Goal: Task Accomplishment & Management: Manage account settings

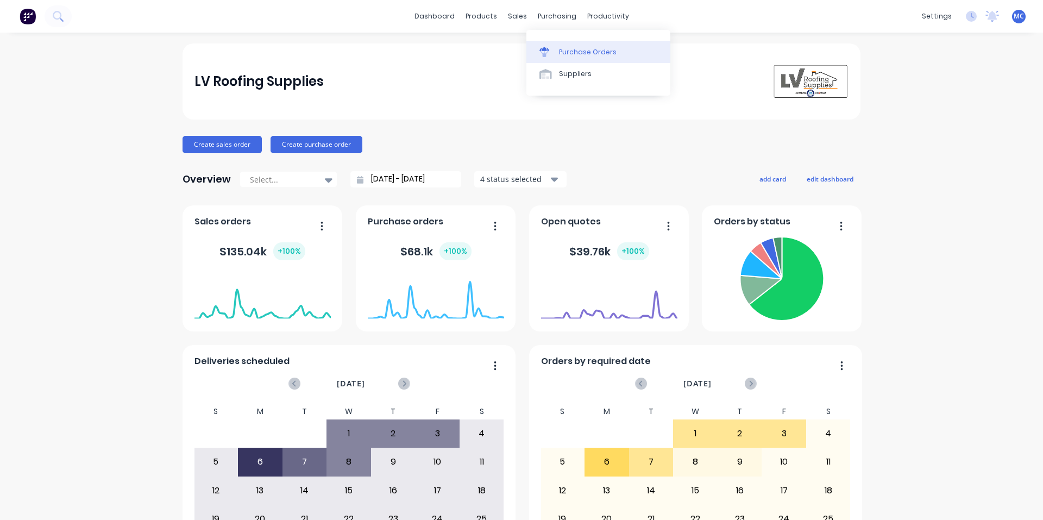
click at [575, 54] on div "Purchase Orders" at bounding box center [588, 52] width 58 height 10
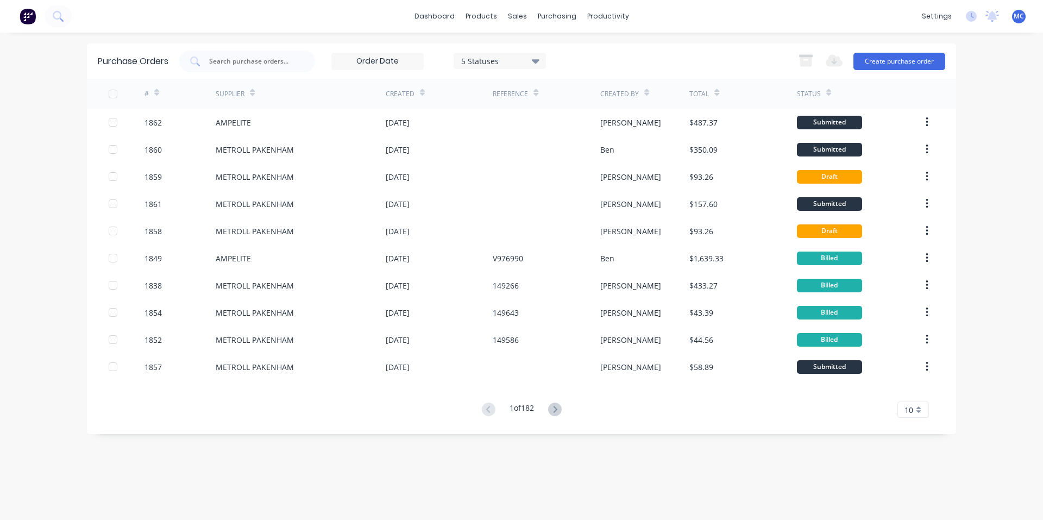
click at [260, 77] on div "Purchase Orders 5 Statuses 5 Statuses Export to Excel (XLSX) Create purchase or…" at bounding box center [521, 60] width 869 height 35
click at [271, 61] on input "text" at bounding box center [253, 61] width 90 height 11
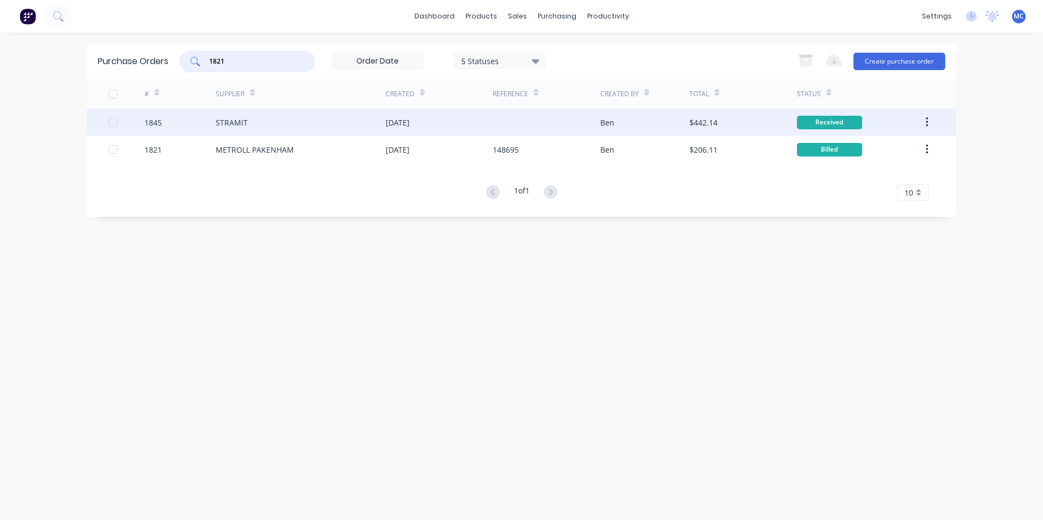
type input "1821"
click at [296, 127] on div "STRAMIT" at bounding box center [301, 122] width 170 height 27
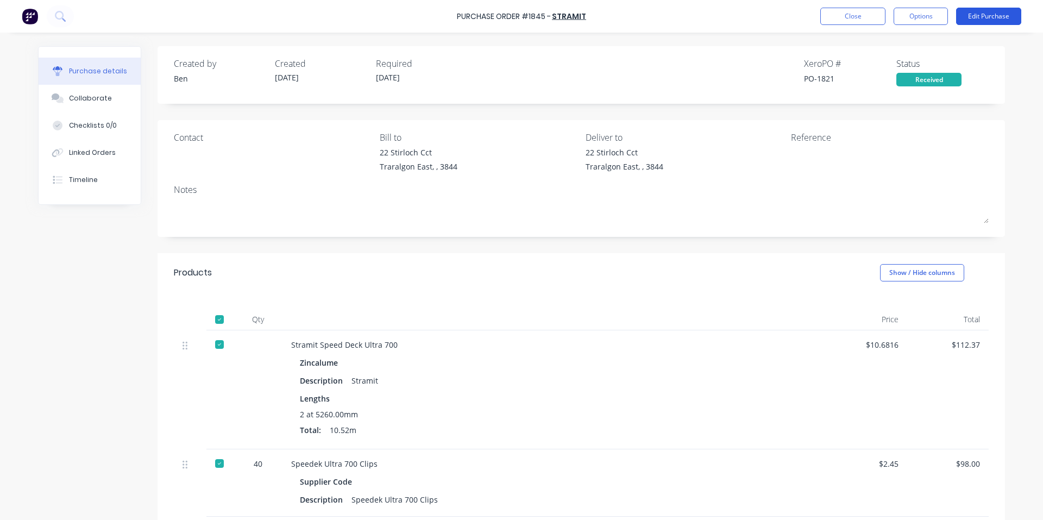
click at [1000, 15] on button "Edit Purchase" at bounding box center [988, 16] width 65 height 17
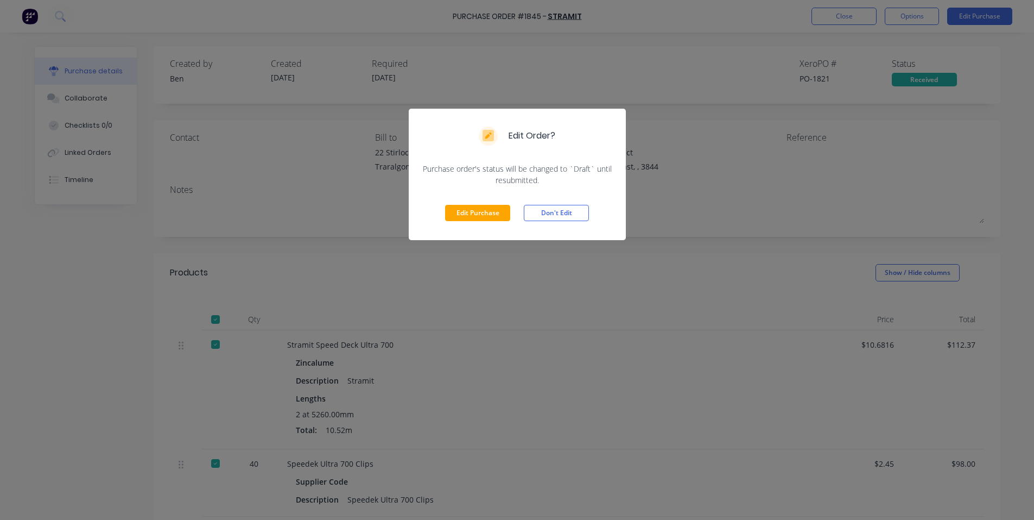
drag, startPoint x: 483, startPoint y: 216, endPoint x: 386, endPoint y: 83, distance: 164.6
click at [483, 216] on button "Edit Purchase" at bounding box center [477, 213] width 65 height 16
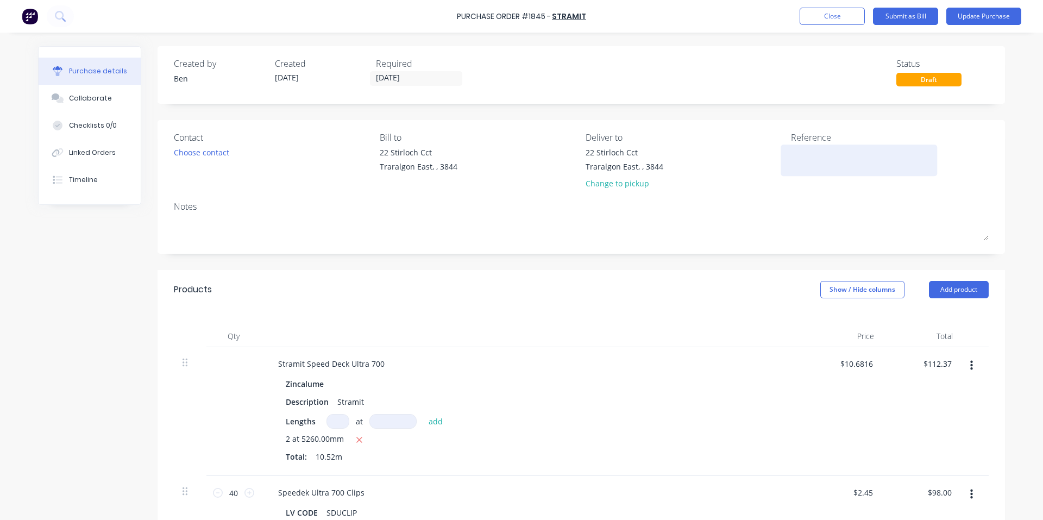
click at [802, 165] on textarea at bounding box center [859, 159] width 136 height 24
type textarea "114058308"
type textarea "x"
type textarea "114058308"
click at [820, 285] on button "Show / Hide columns" at bounding box center [862, 289] width 84 height 17
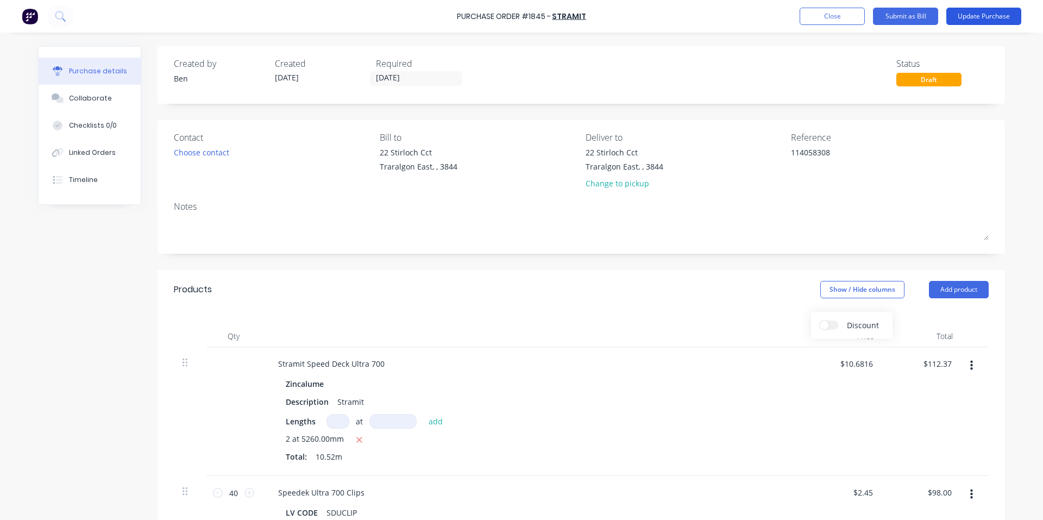
click at [977, 18] on button "Update Purchase" at bounding box center [983, 16] width 75 height 17
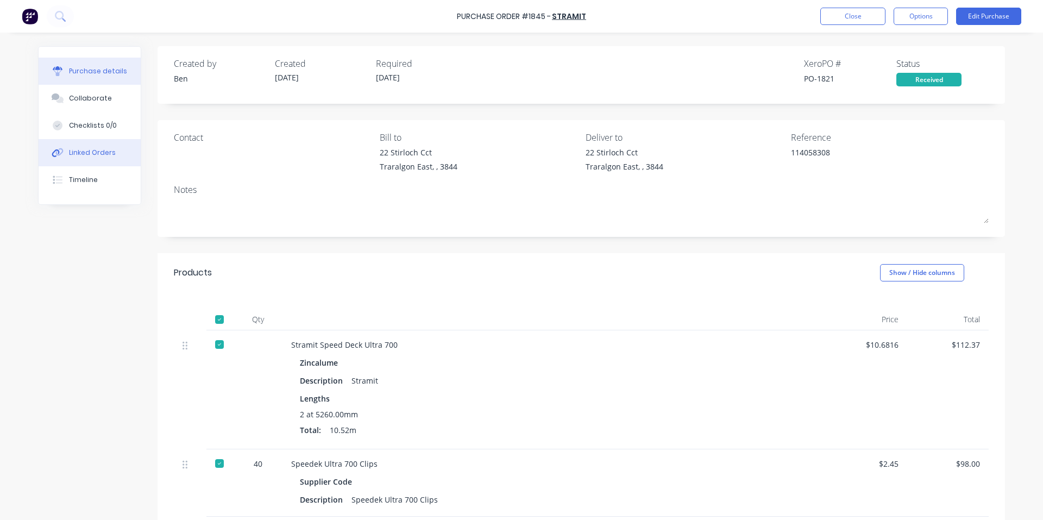
click at [93, 154] on div "Linked Orders" at bounding box center [92, 153] width 47 height 10
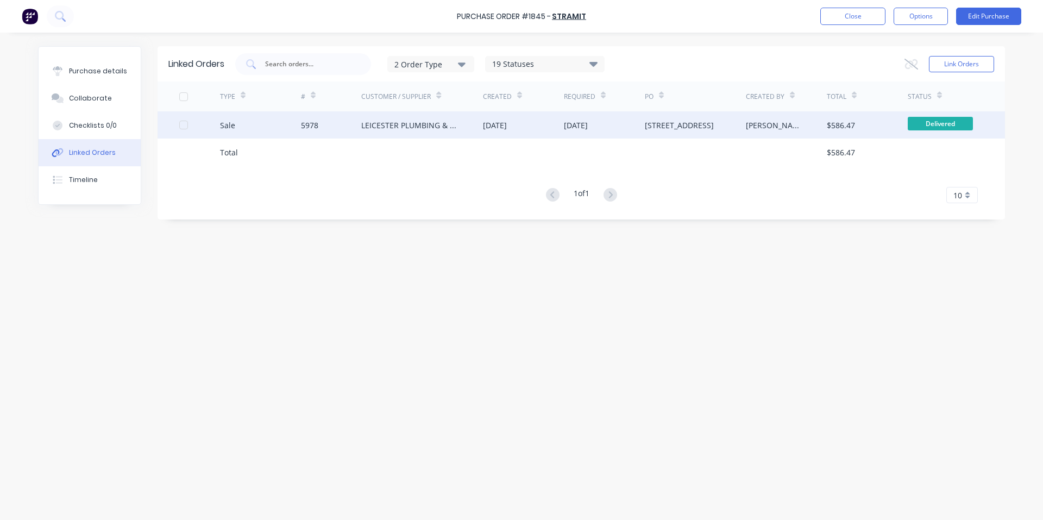
click at [434, 124] on div "LEICESTER PLUMBING & GASFITTING" at bounding box center [411, 124] width 100 height 11
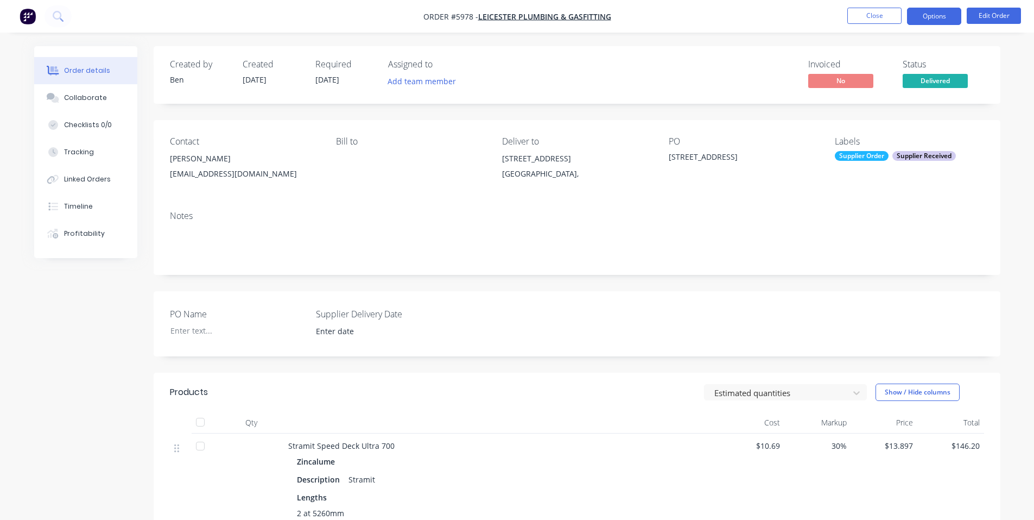
click at [935, 18] on button "Options" at bounding box center [934, 16] width 54 height 17
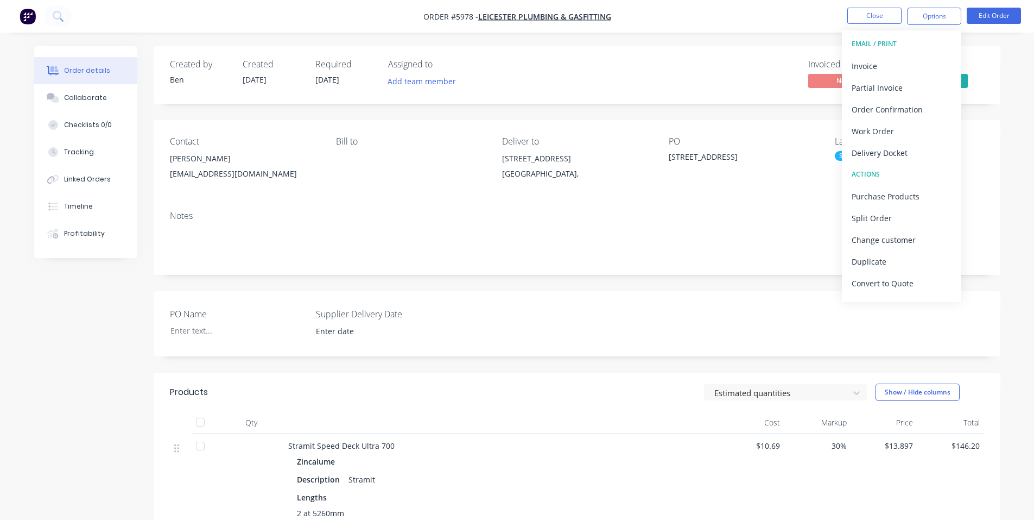
click at [662, 80] on div "Invoiced No Status Delivered" at bounding box center [741, 74] width 488 height 31
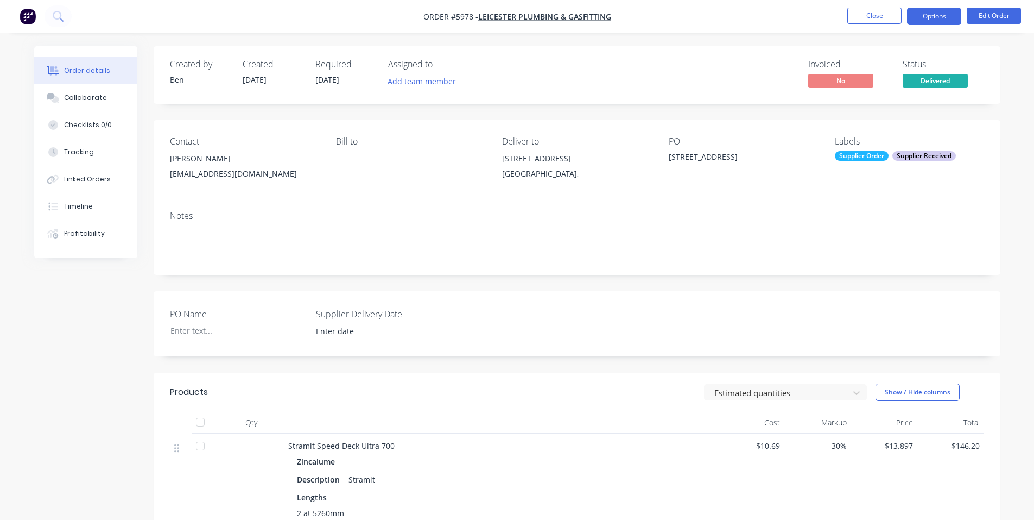
click at [930, 19] on button "Options" at bounding box center [934, 16] width 54 height 17
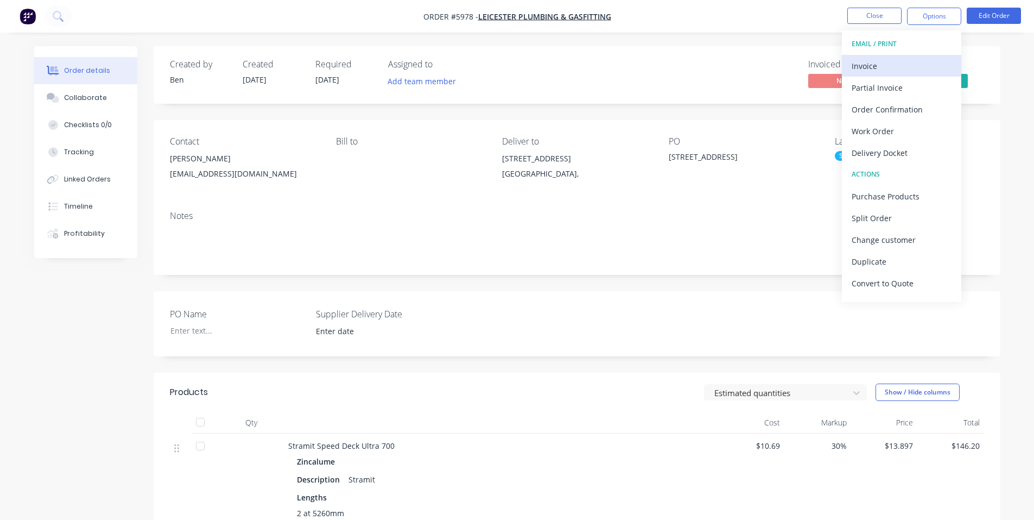
click at [882, 65] on div "Invoice" at bounding box center [902, 66] width 100 height 16
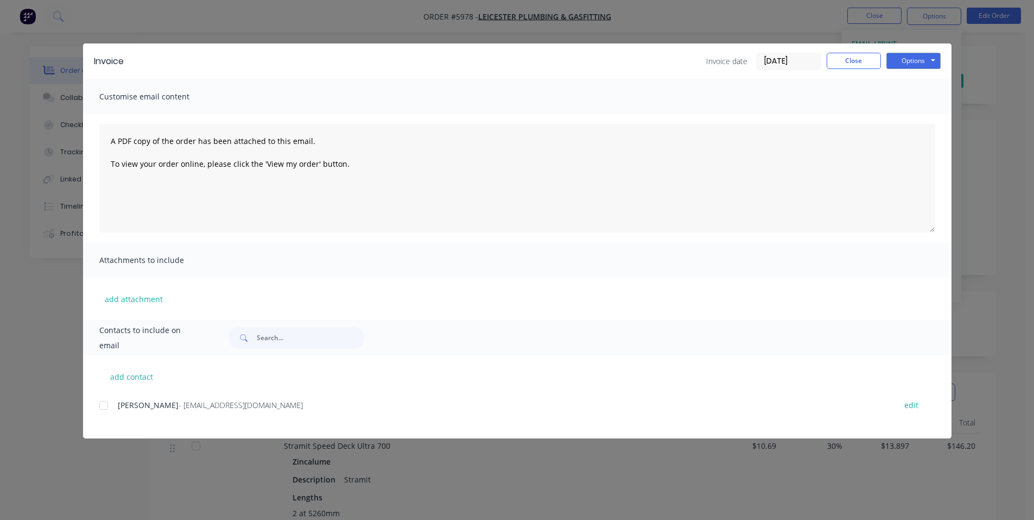
click at [103, 408] on div at bounding box center [104, 405] width 22 height 22
click at [922, 63] on button "Options" at bounding box center [914, 61] width 54 height 16
click at [920, 118] on button "Email" at bounding box center [922, 116] width 70 height 18
click at [855, 58] on button "Close" at bounding box center [854, 61] width 54 height 16
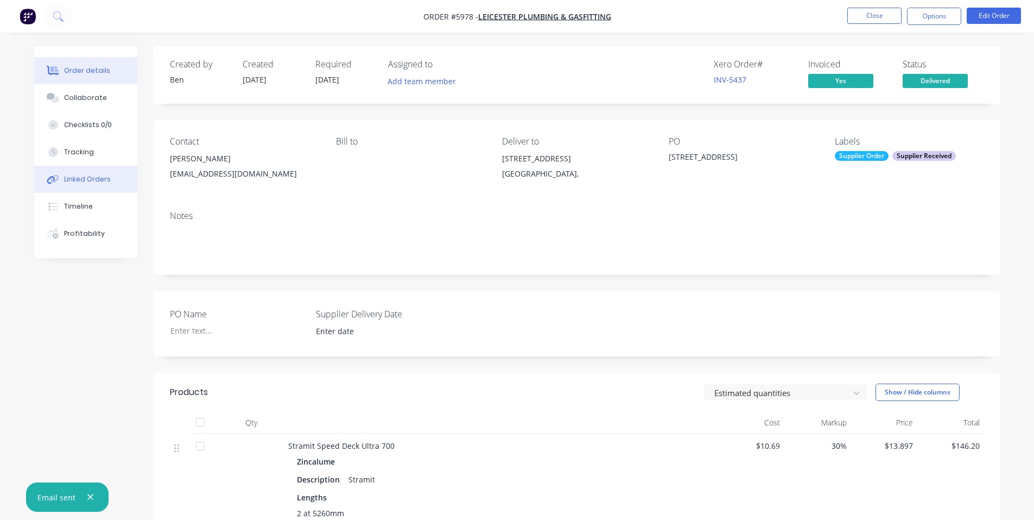
click at [97, 179] on div "Linked Orders" at bounding box center [87, 179] width 47 height 10
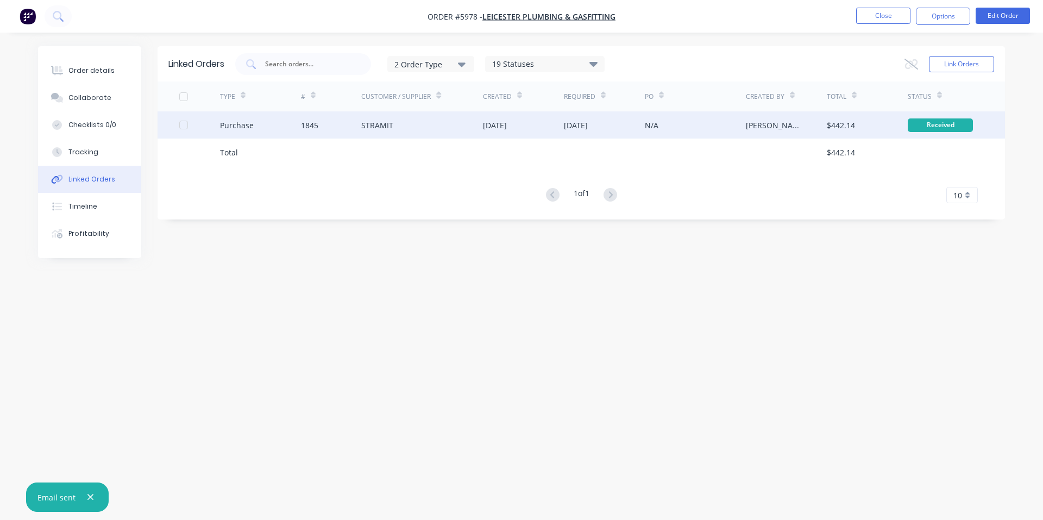
click at [460, 126] on div "STRAMIT" at bounding box center [422, 124] width 122 height 27
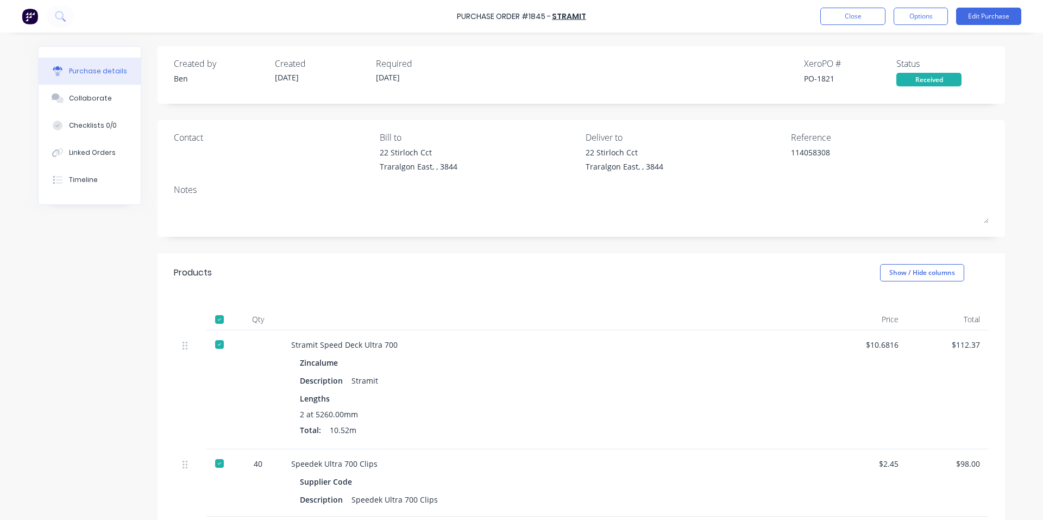
type textarea "x"
click at [834, 16] on button "Close" at bounding box center [852, 16] width 65 height 17
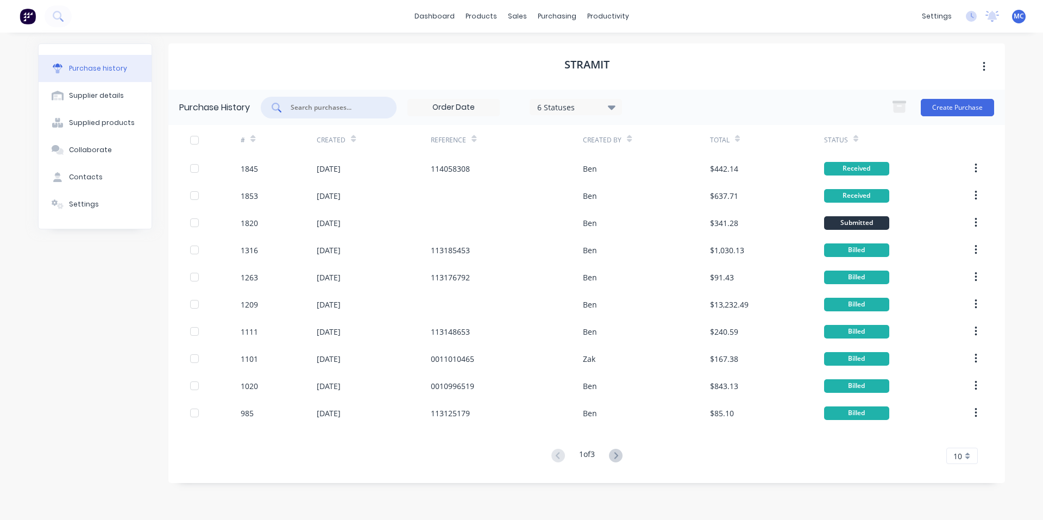
click at [339, 106] on input "text" at bounding box center [334, 107] width 90 height 11
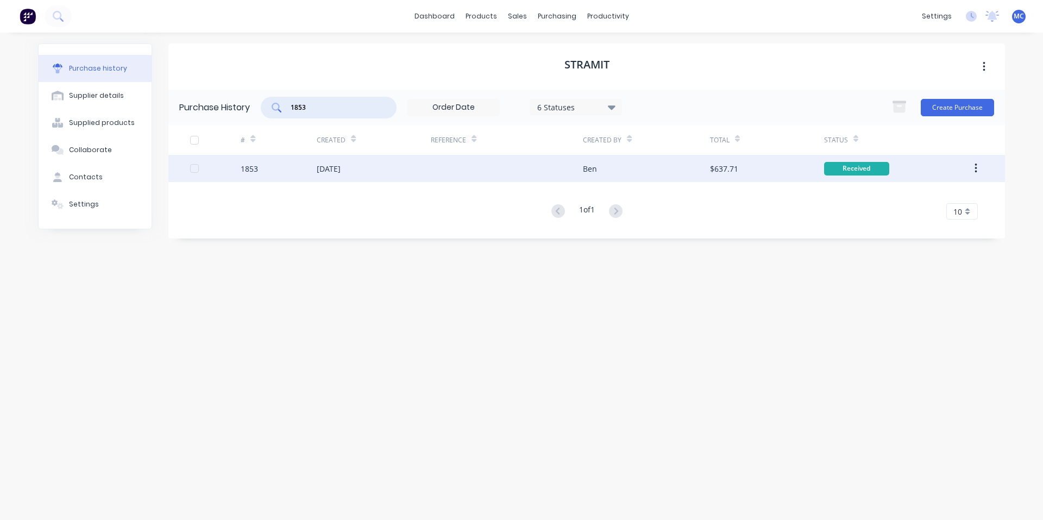
type input "1853"
click at [388, 176] on div "[DATE]" at bounding box center [374, 168] width 114 height 27
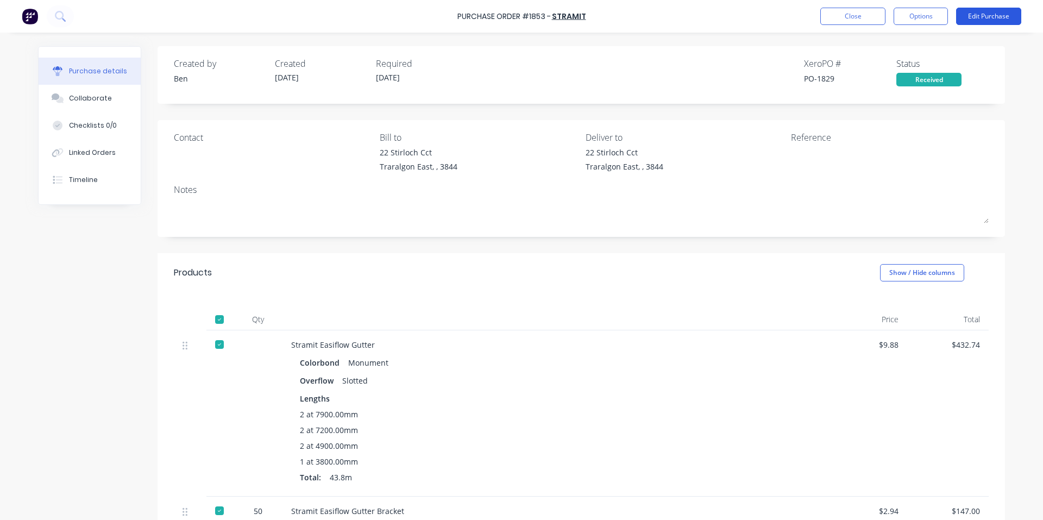
click at [998, 12] on button "Edit Purchase" at bounding box center [988, 16] width 65 height 17
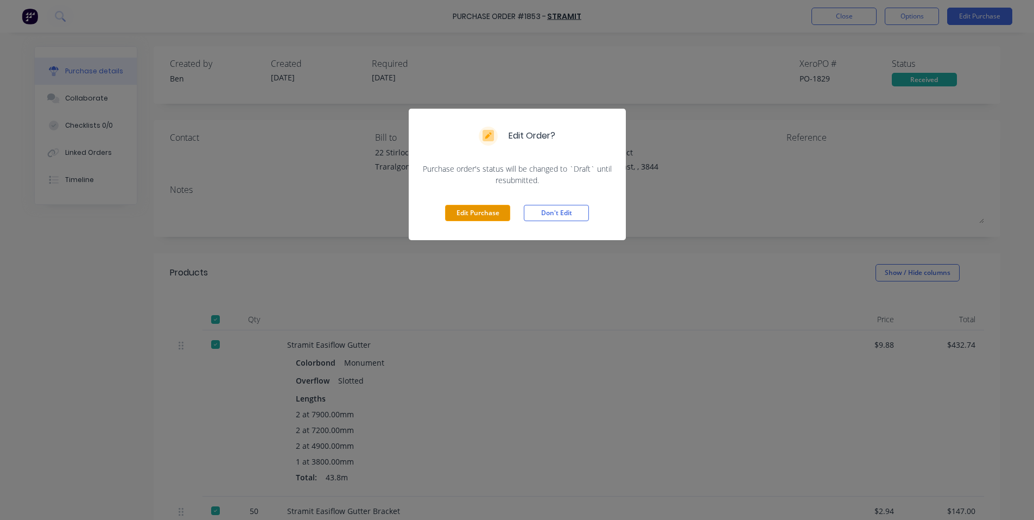
click at [465, 218] on button "Edit Purchase" at bounding box center [477, 213] width 65 height 16
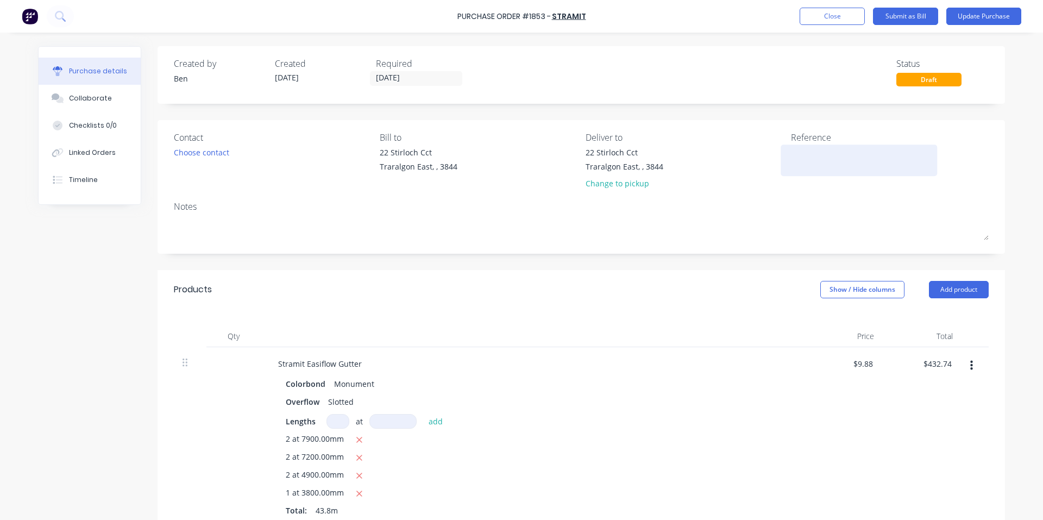
click at [820, 160] on textarea at bounding box center [859, 159] width 136 height 24
type textarea "11405"
type textarea "x"
type textarea "114059"
type textarea "x"
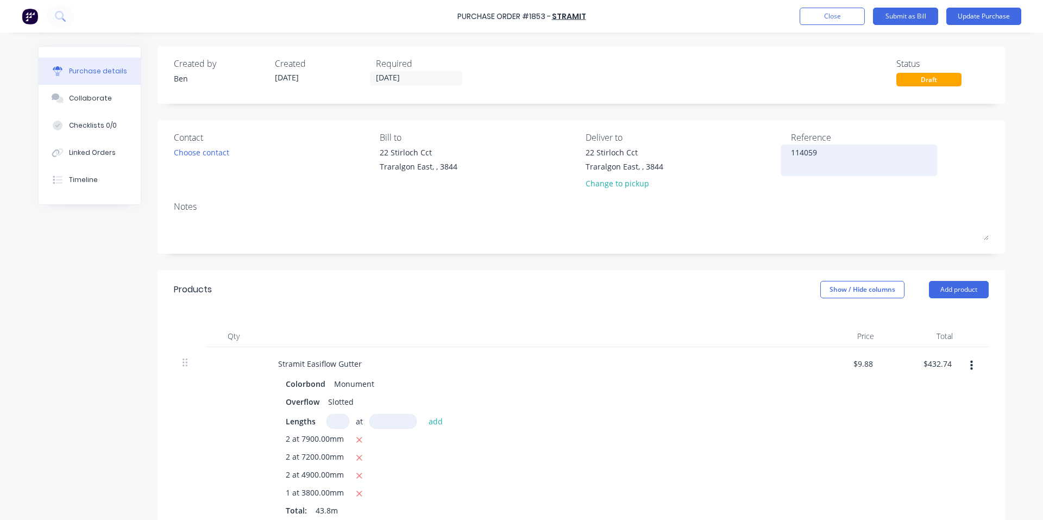
type textarea "1140599"
type textarea "x"
type textarea "11405992"
type textarea "x"
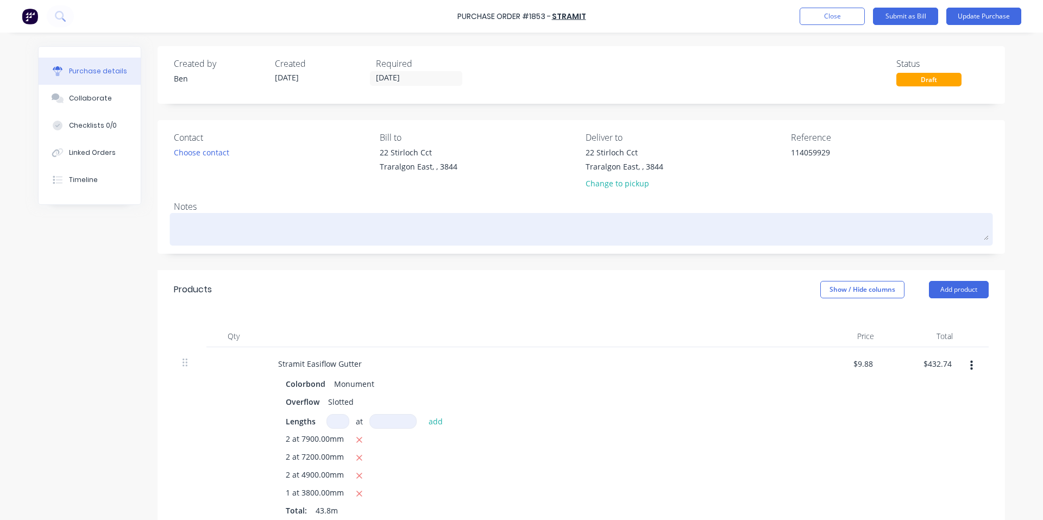
type textarea "114059929"
type textarea "x"
type textarea "114059929"
click at [686, 232] on textarea at bounding box center [581, 228] width 815 height 24
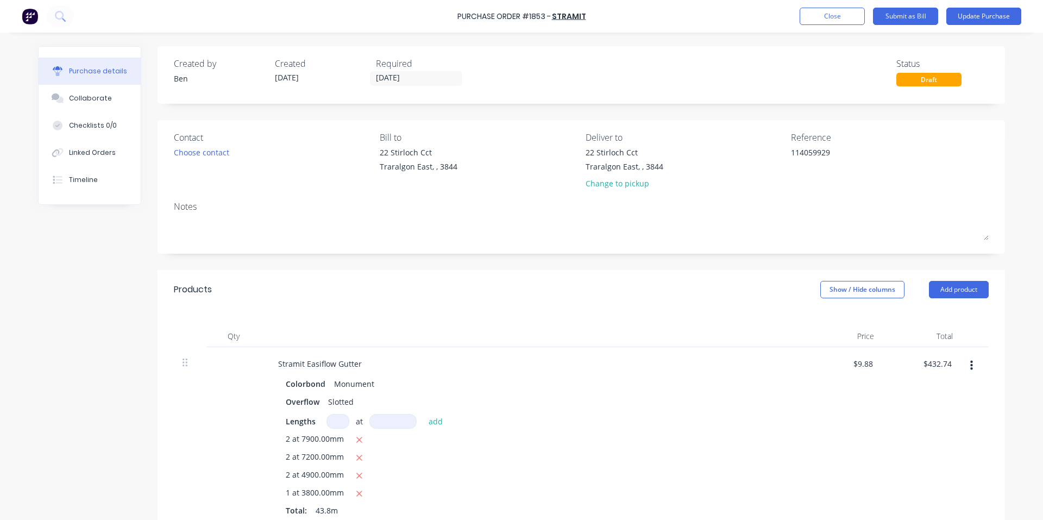
click at [698, 113] on div "Created by [PERSON_NAME] Created [DATE] Required [DATE] Status Draft Contact Ch…" at bounding box center [580, 423] width 847 height 755
click at [995, 12] on button "Update Purchase" at bounding box center [983, 16] width 75 height 17
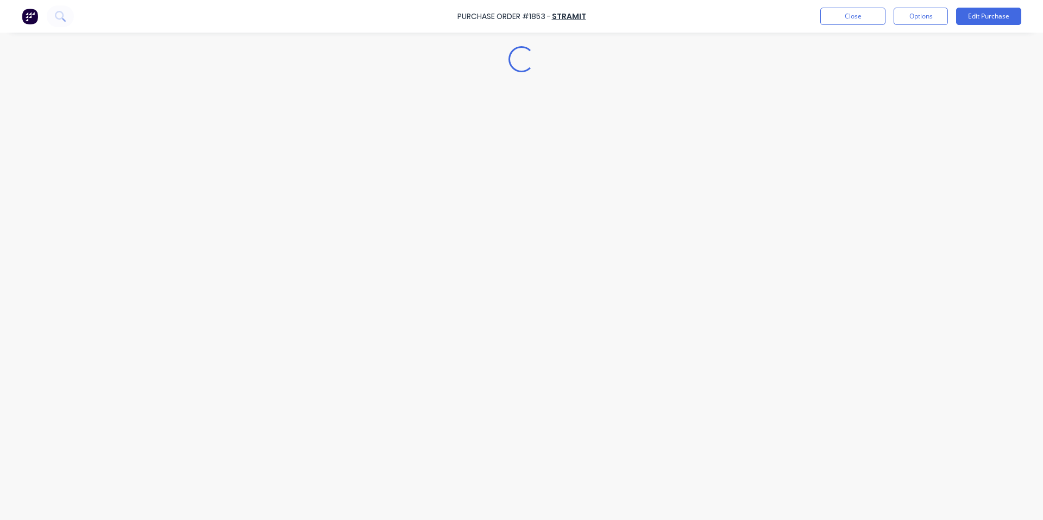
type textarea "x"
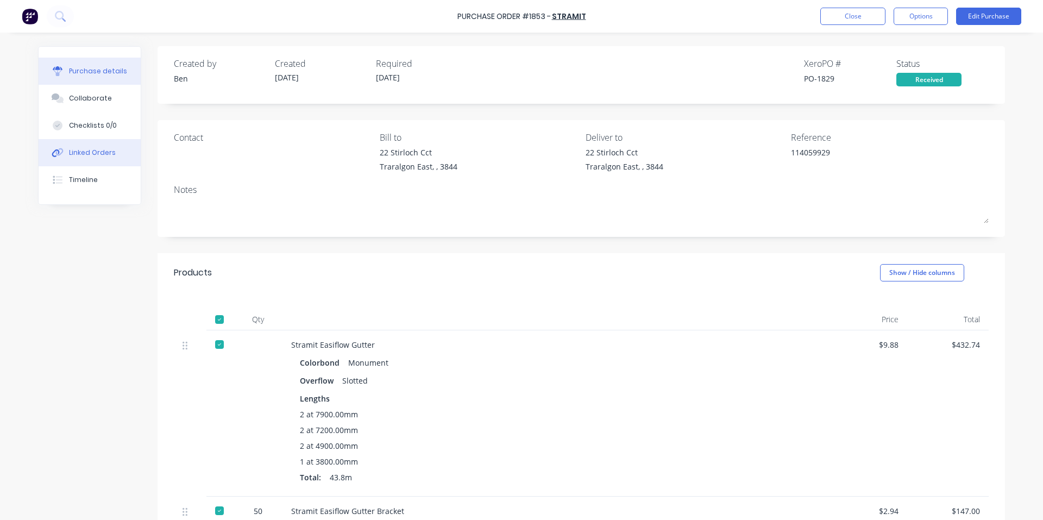
click at [96, 152] on div "Linked Orders" at bounding box center [92, 153] width 47 height 10
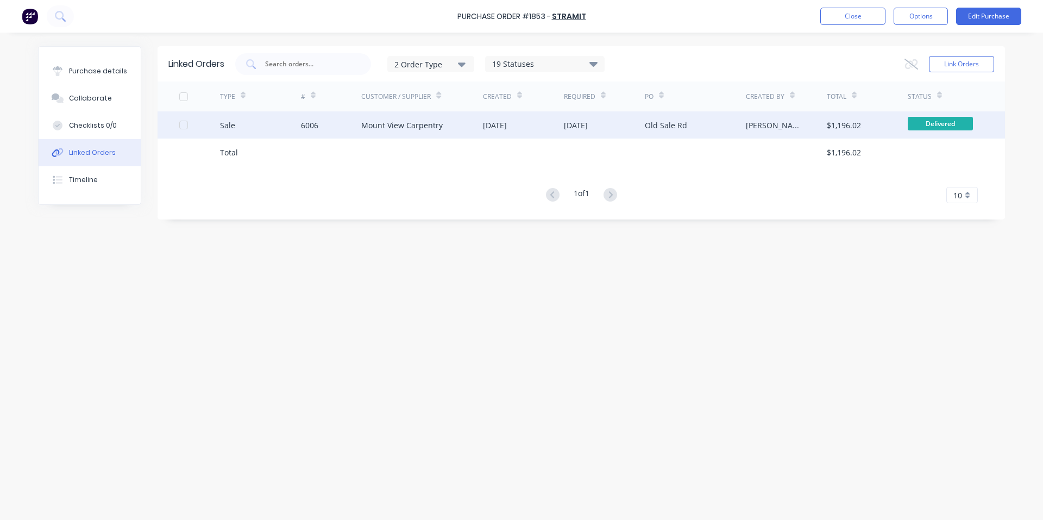
click at [507, 124] on div "[DATE]" at bounding box center [495, 124] width 24 height 11
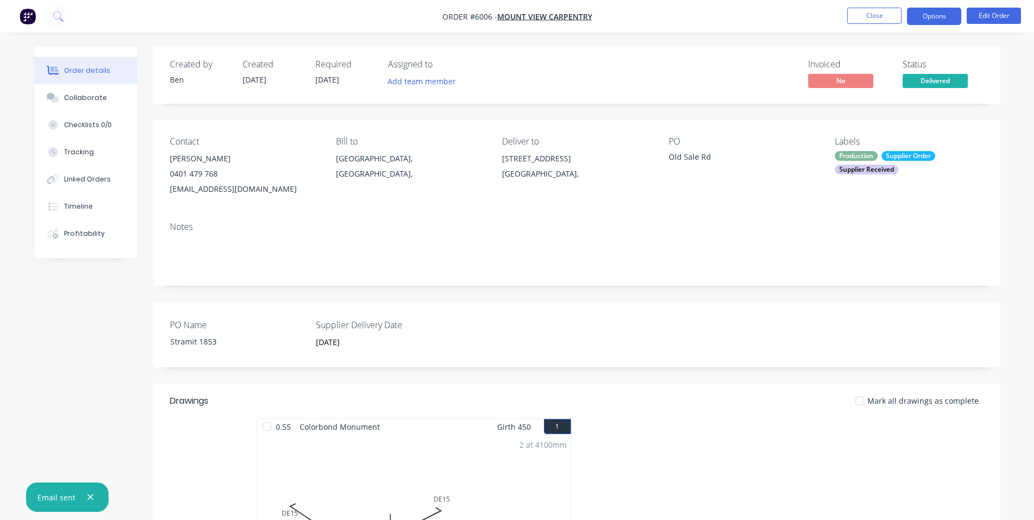
click at [932, 21] on button "Options" at bounding box center [934, 16] width 54 height 17
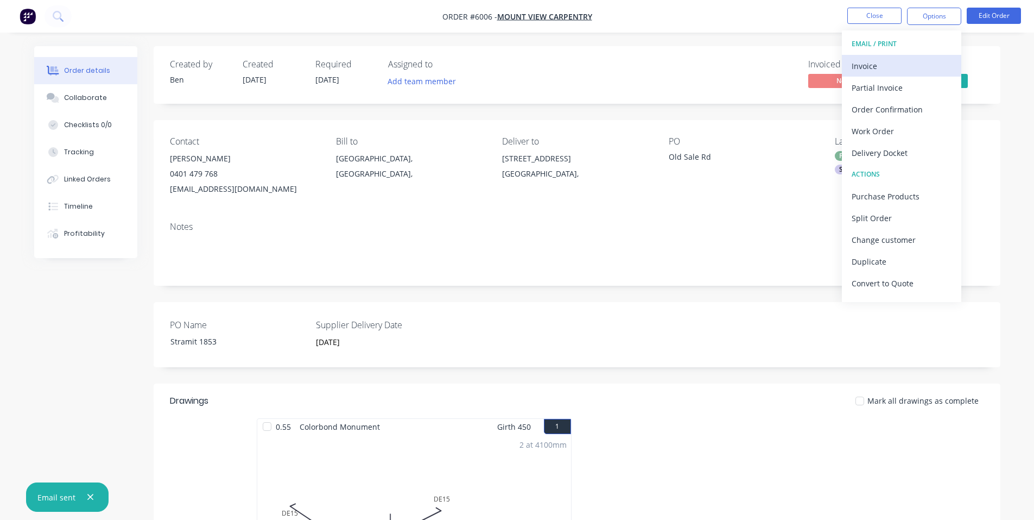
click at [862, 67] on div "Invoice" at bounding box center [902, 66] width 100 height 16
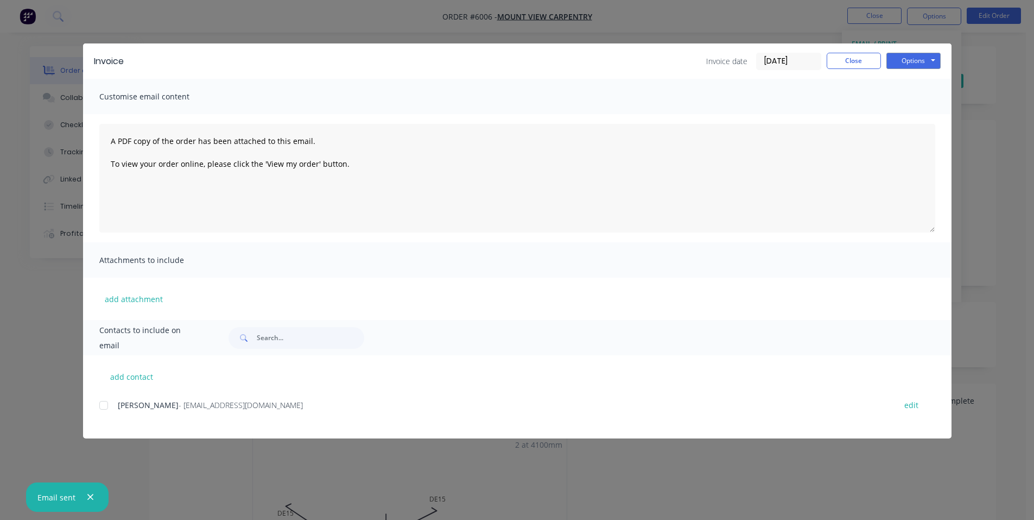
click at [108, 401] on div at bounding box center [104, 405] width 22 height 22
click at [918, 65] on button "Options" at bounding box center [914, 61] width 54 height 16
click at [927, 121] on button "Email" at bounding box center [922, 116] width 70 height 18
click at [856, 63] on button "Close" at bounding box center [854, 61] width 54 height 16
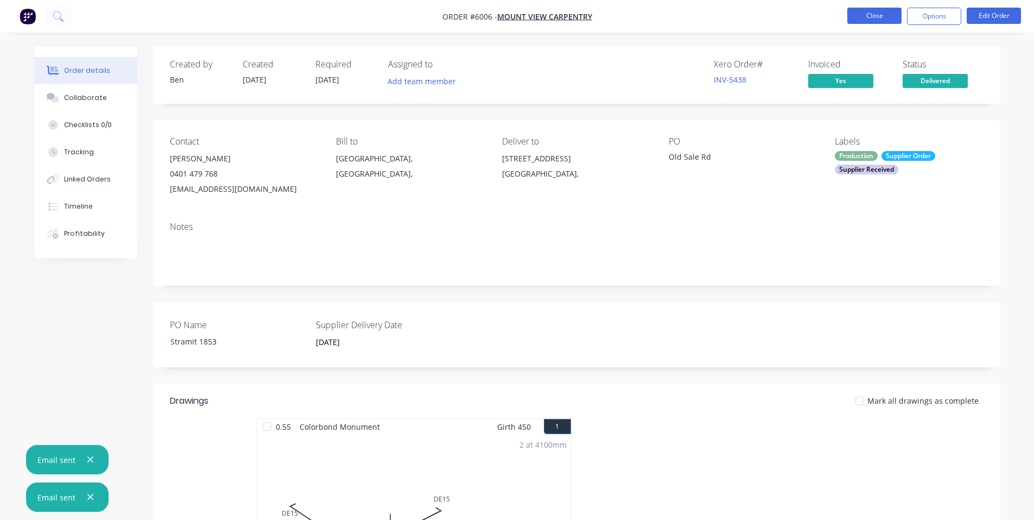
click at [864, 16] on button "Close" at bounding box center [875, 16] width 54 height 16
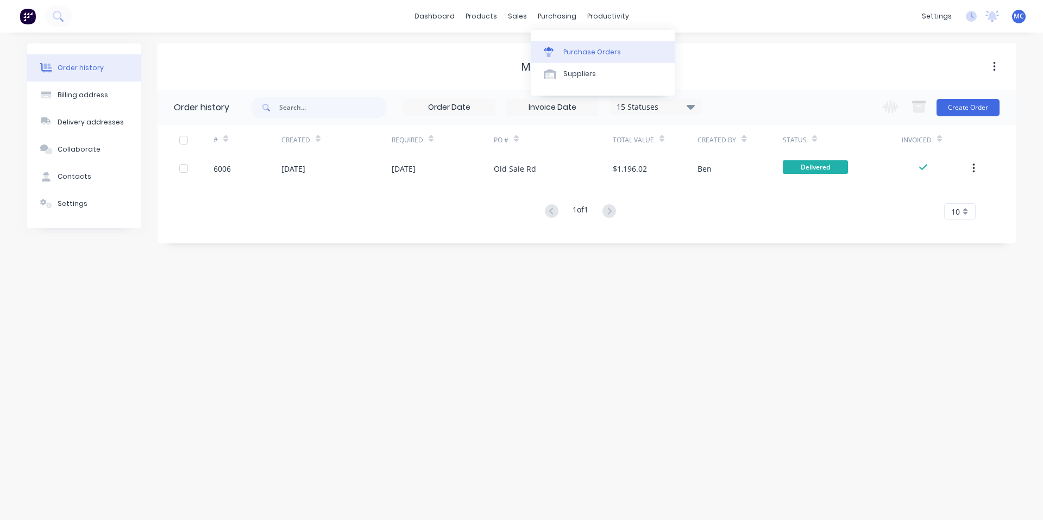
click at [578, 53] on div "Purchase Orders" at bounding box center [592, 52] width 58 height 10
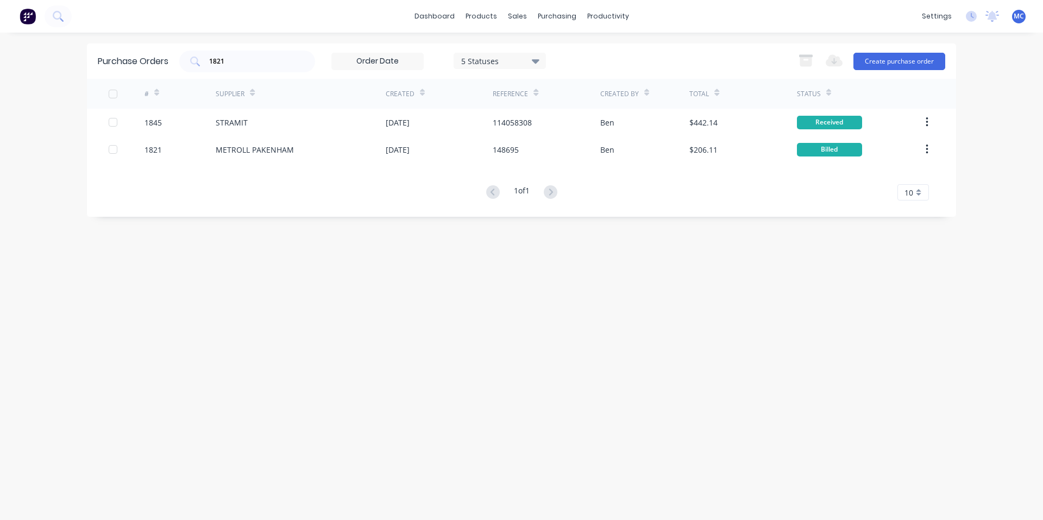
drag, startPoint x: 242, startPoint y: 61, endPoint x: 61, endPoint y: 72, distance: 181.1
click at [61, 72] on div "dashboard products sales purchasing productivity dashboard products Product Cat…" at bounding box center [521, 260] width 1043 height 520
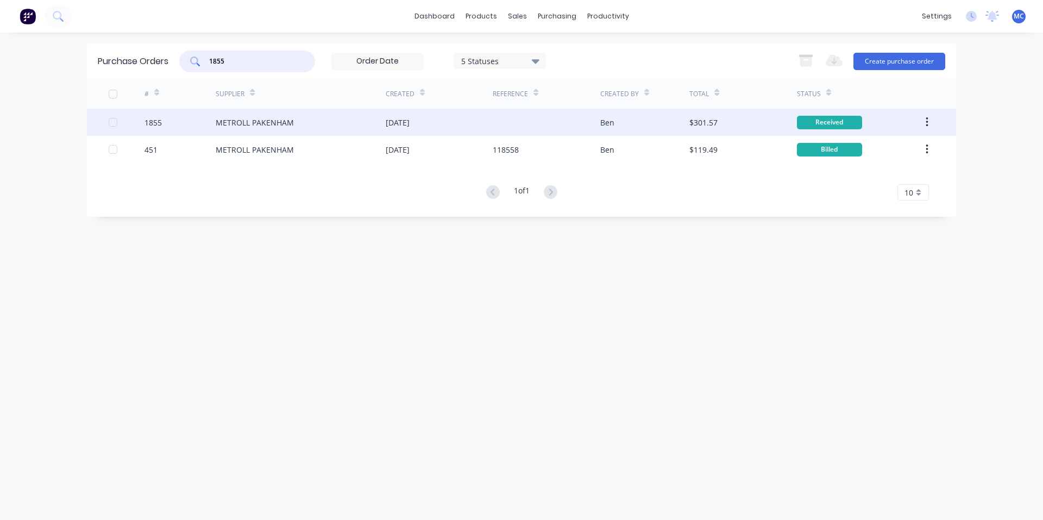
type input "1855"
click at [253, 128] on div "METROLL PAKENHAM" at bounding box center [255, 122] width 78 height 11
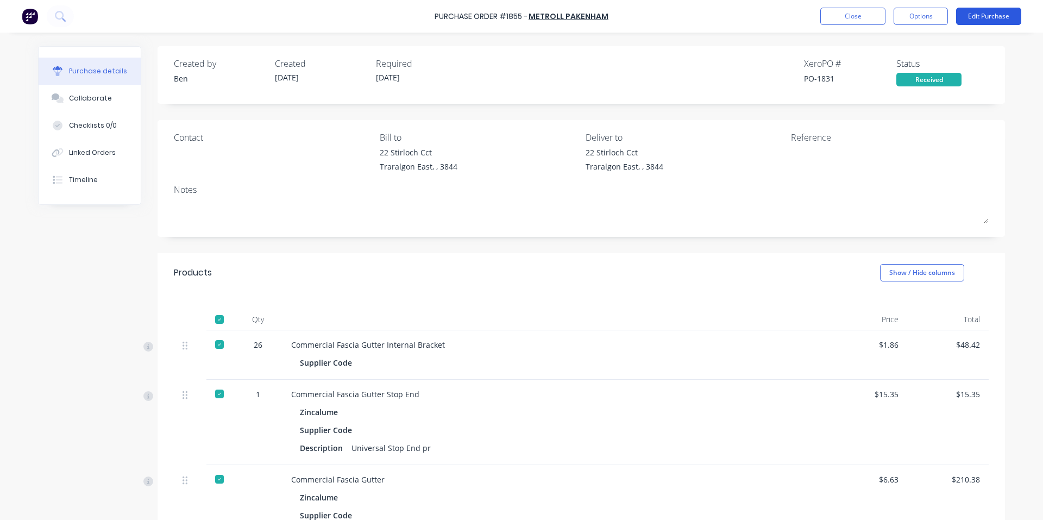
click at [989, 15] on button "Edit Purchase" at bounding box center [988, 16] width 65 height 17
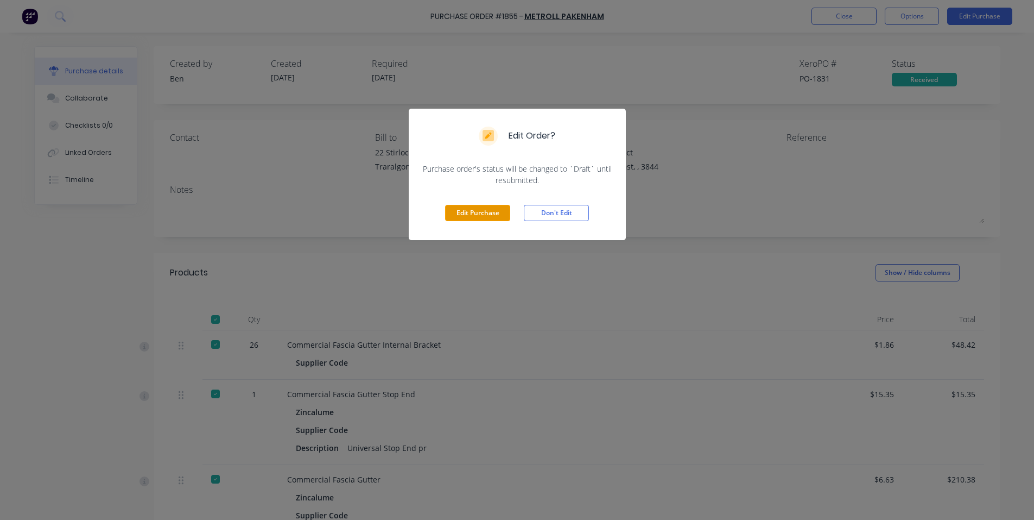
click at [487, 219] on button "Edit Purchase" at bounding box center [477, 213] width 65 height 16
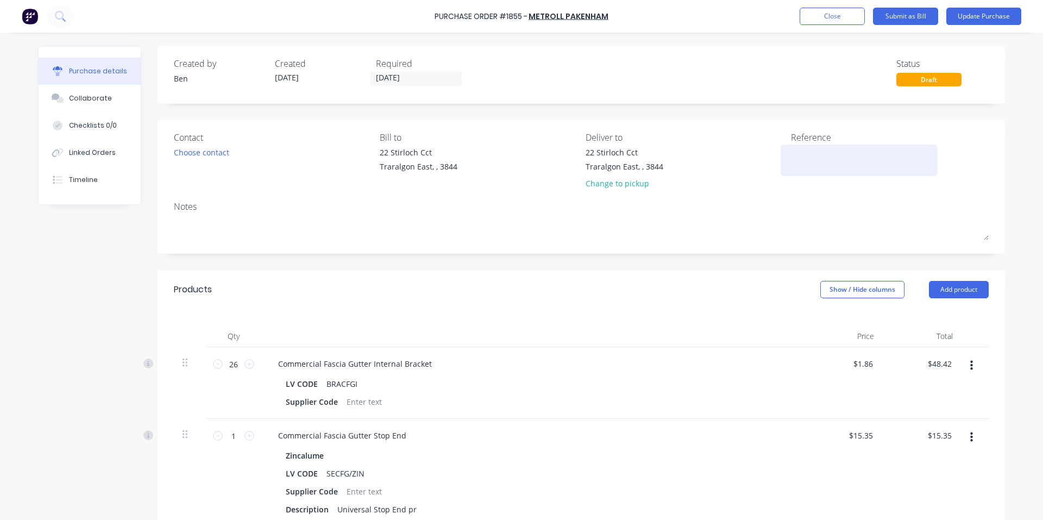
click at [822, 161] on textarea at bounding box center [859, 159] width 136 height 24
type textarea "x"
type textarea "1"
type textarea "x"
type textarea "14"
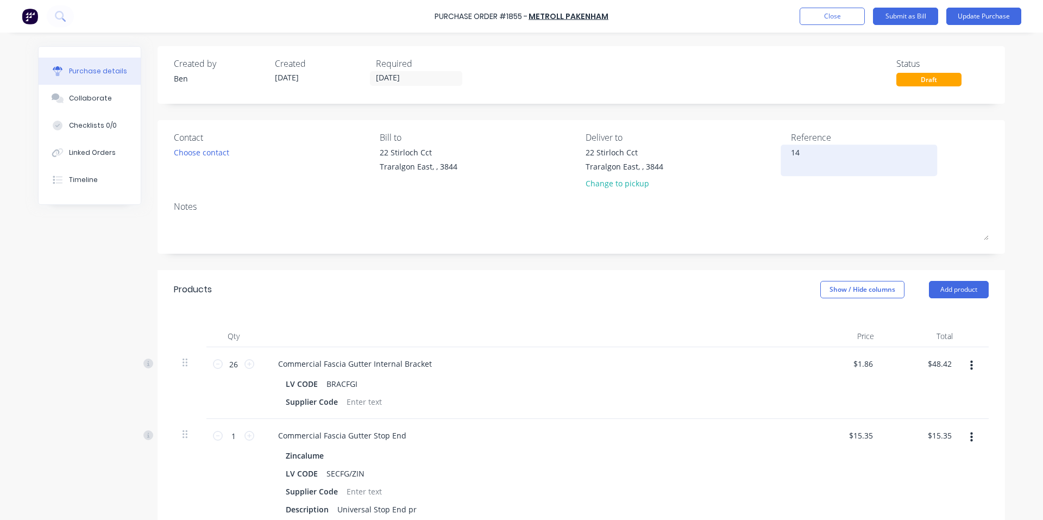
type textarea "x"
type textarea "149"
type textarea "x"
type textarea "1497"
type textarea "x"
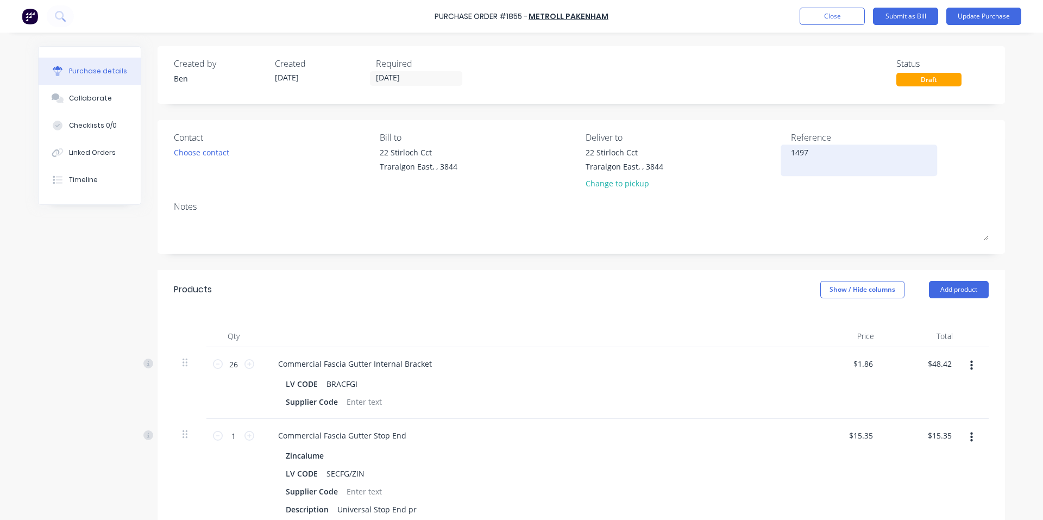
type textarea "14970"
type textarea "x"
type textarea "149708"
type textarea "x"
type textarea "149708"
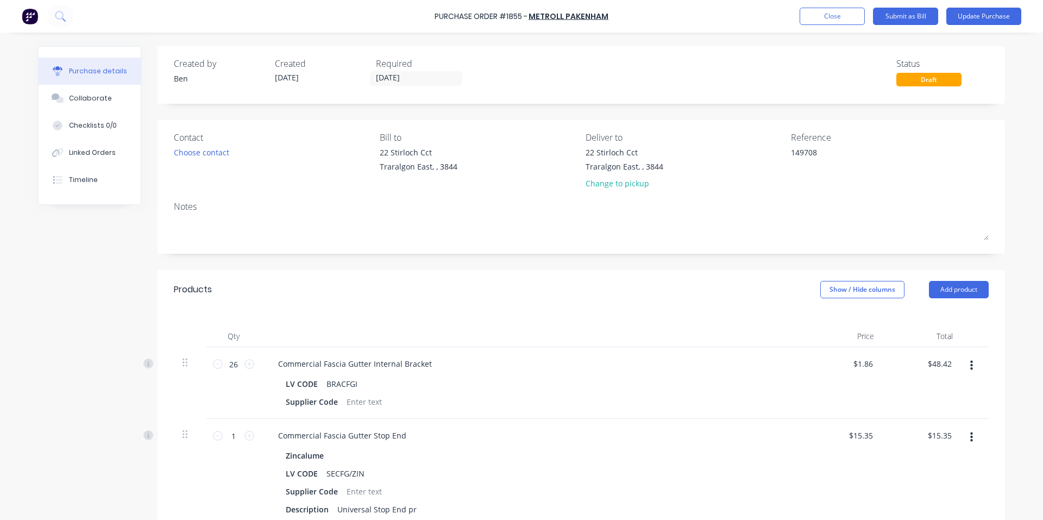
click at [766, 206] on div "Notes" at bounding box center [581, 206] width 815 height 13
type textarea "x"
click at [106, 153] on div "Linked Orders" at bounding box center [92, 153] width 47 height 10
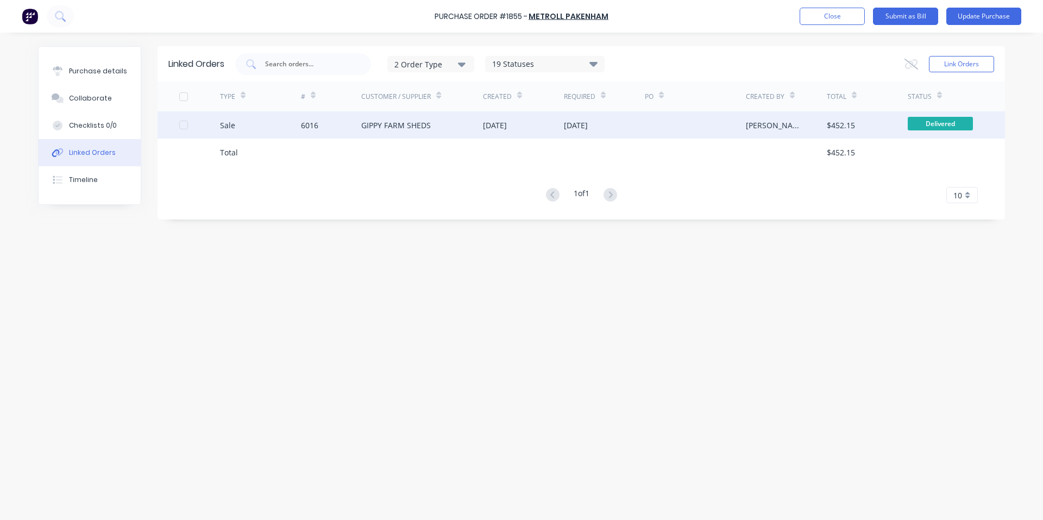
click at [507, 124] on div "[DATE]" at bounding box center [495, 124] width 24 height 11
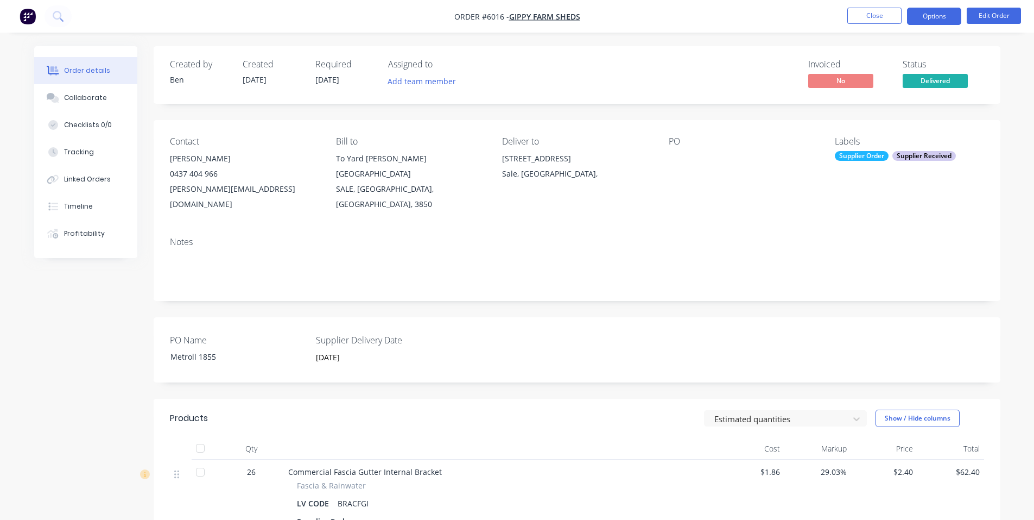
click at [939, 21] on button "Options" at bounding box center [934, 16] width 54 height 17
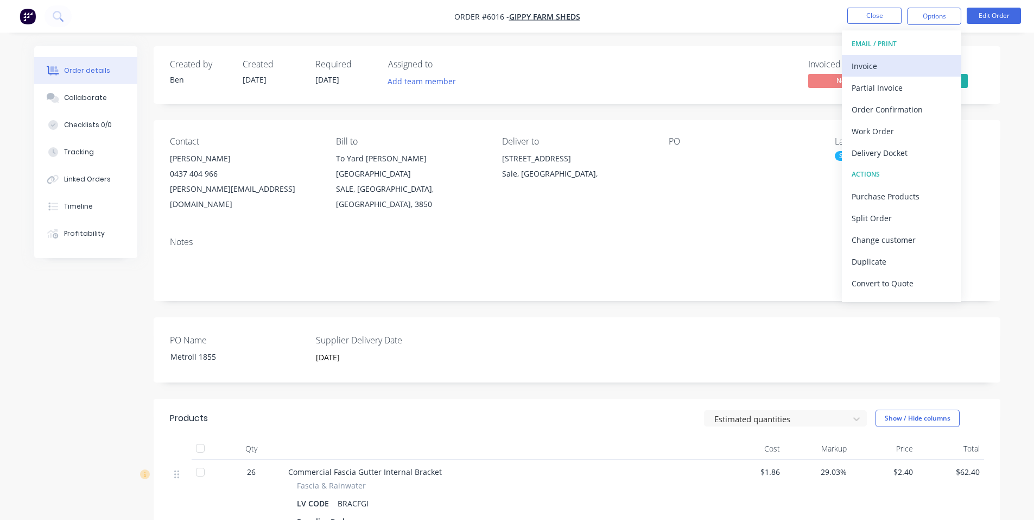
click at [877, 63] on div "Invoice" at bounding box center [902, 66] width 100 height 16
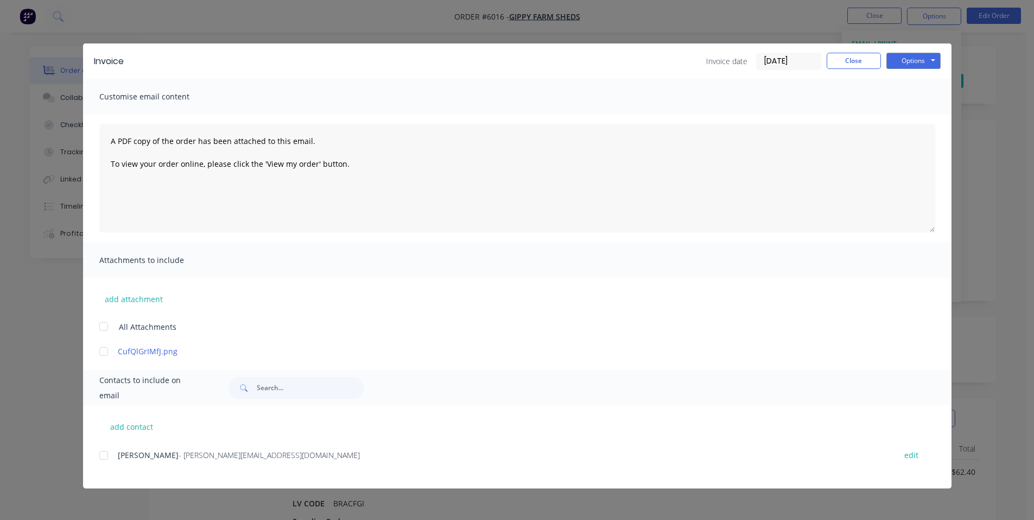
click at [105, 457] on div at bounding box center [104, 455] width 22 height 22
click at [923, 60] on button "Options" at bounding box center [914, 61] width 54 height 16
click at [924, 117] on button "Email" at bounding box center [922, 116] width 70 height 18
click at [856, 59] on button "Close" at bounding box center [854, 61] width 54 height 16
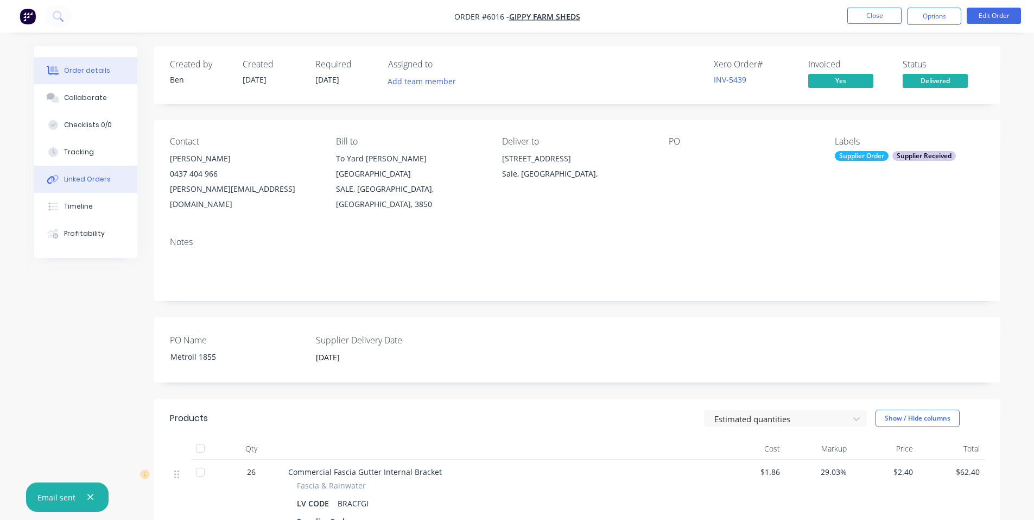
click at [102, 181] on div "Linked Orders" at bounding box center [87, 179] width 47 height 10
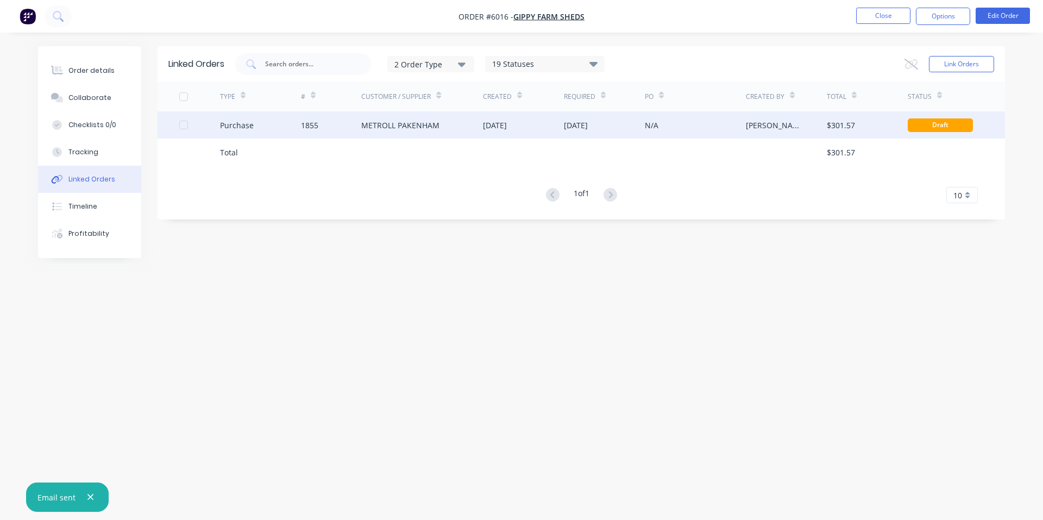
click at [507, 123] on div "[DATE]" at bounding box center [495, 124] width 24 height 11
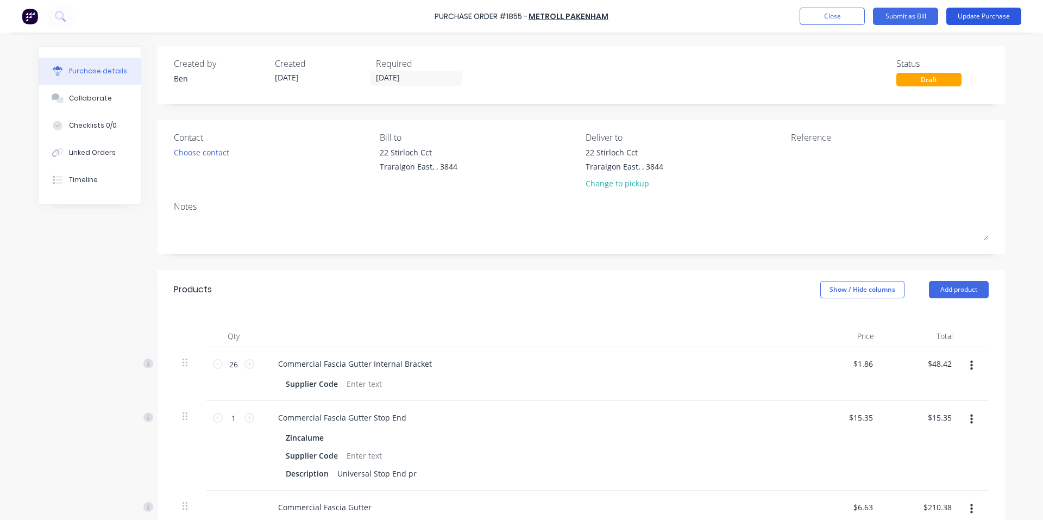
click at [984, 8] on button "Update Purchase" at bounding box center [983, 16] width 75 height 17
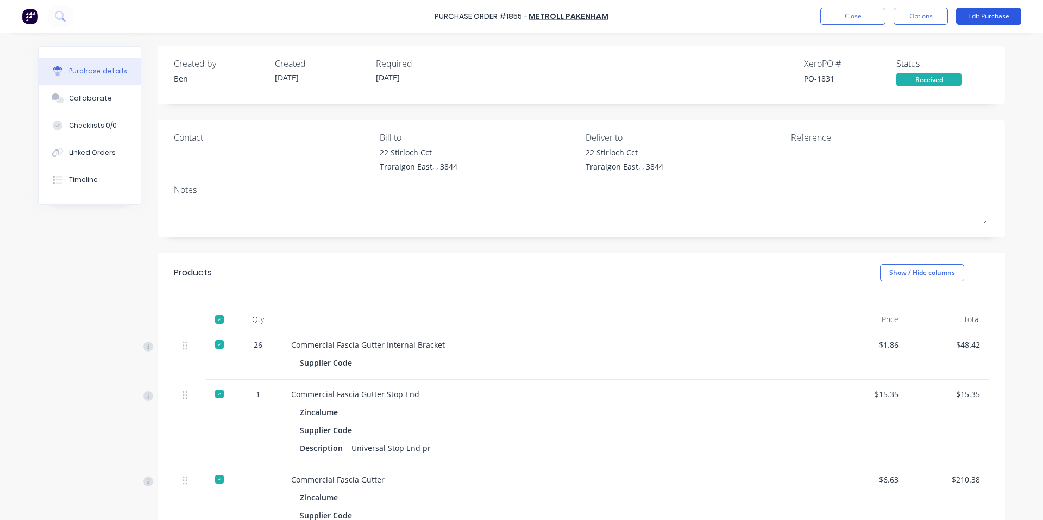
click at [988, 15] on button "Edit Purchase" at bounding box center [988, 16] width 65 height 17
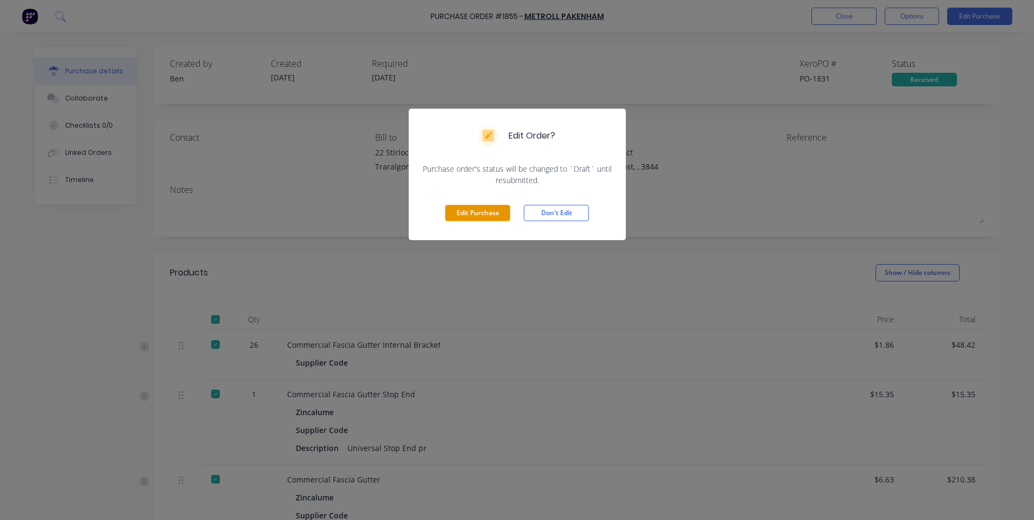
click at [455, 210] on button "Edit Purchase" at bounding box center [477, 213] width 65 height 16
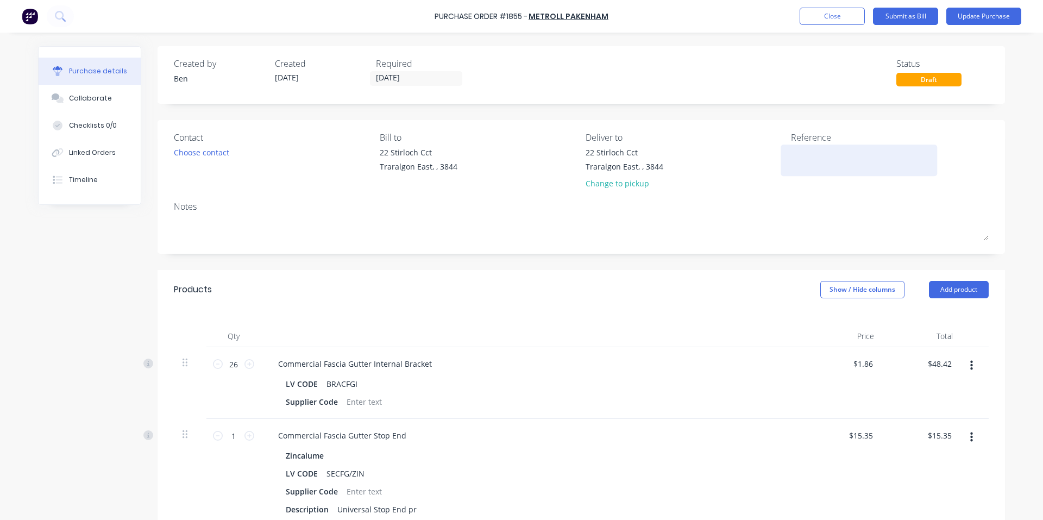
click at [812, 157] on textarea at bounding box center [859, 159] width 136 height 24
type textarea "149708"
type textarea "x"
type textarea "149708"
click at [971, 17] on button "Update Purchase" at bounding box center [983, 16] width 75 height 17
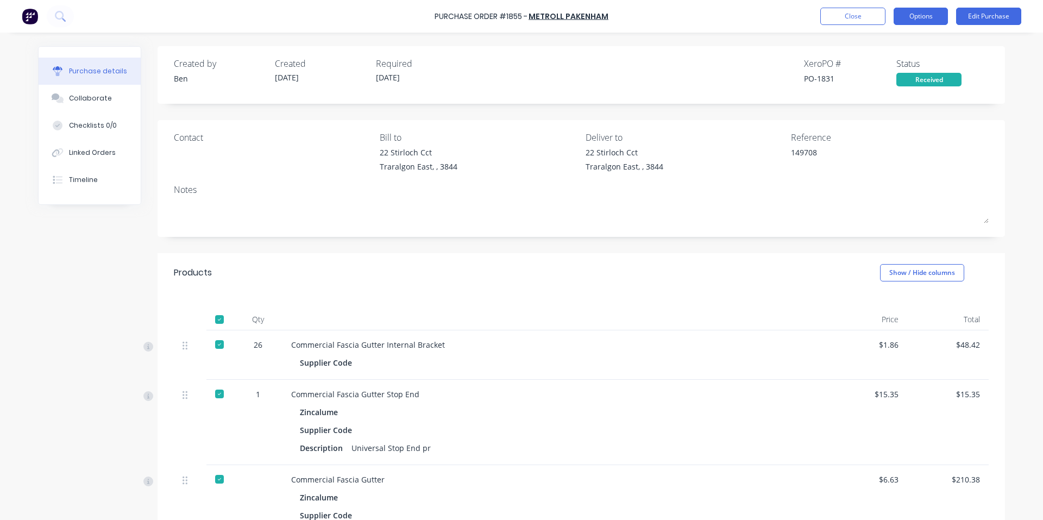
click at [906, 17] on button "Options" at bounding box center [920, 16] width 54 height 17
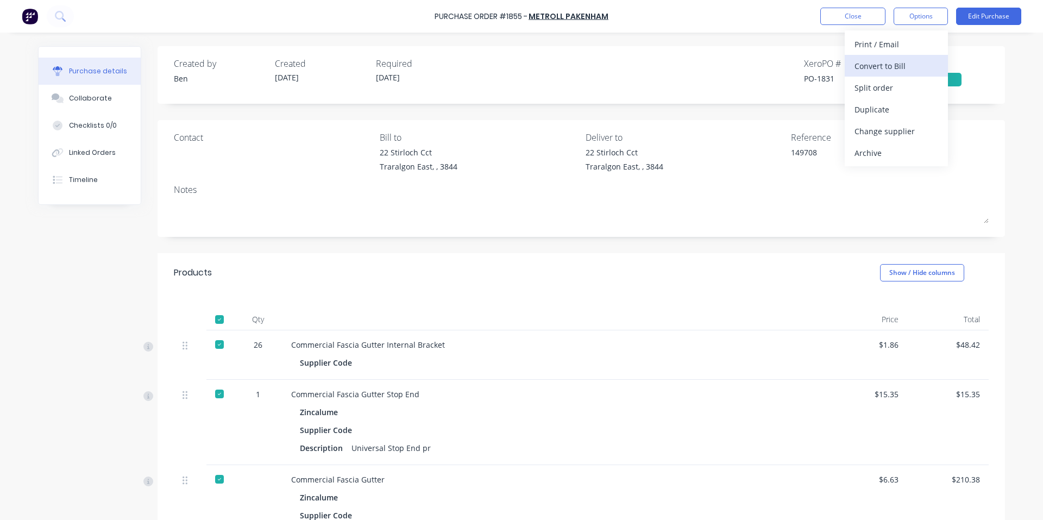
click at [893, 65] on div "Convert to Bill" at bounding box center [896, 66] width 84 height 16
type textarea "x"
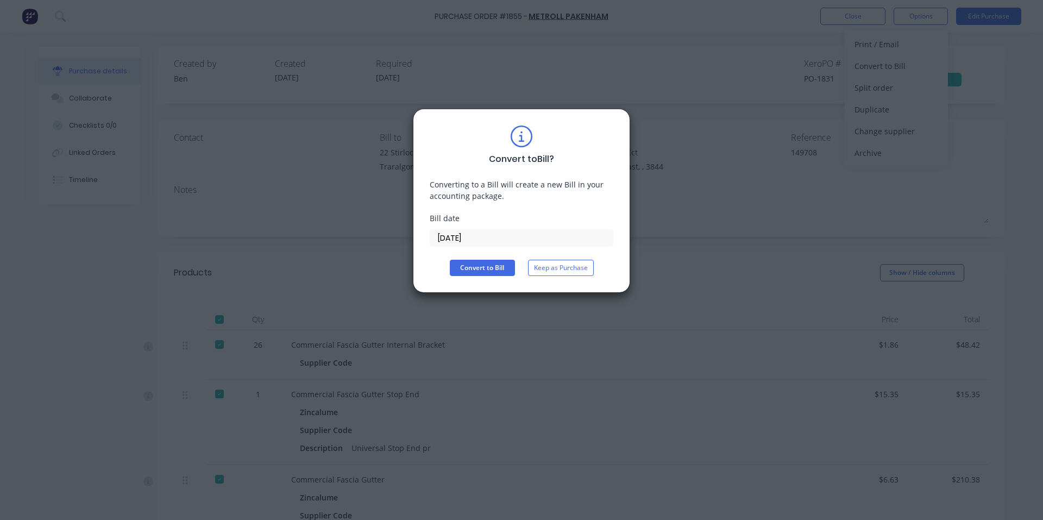
click at [483, 240] on input "[DATE]" at bounding box center [521, 238] width 182 height 16
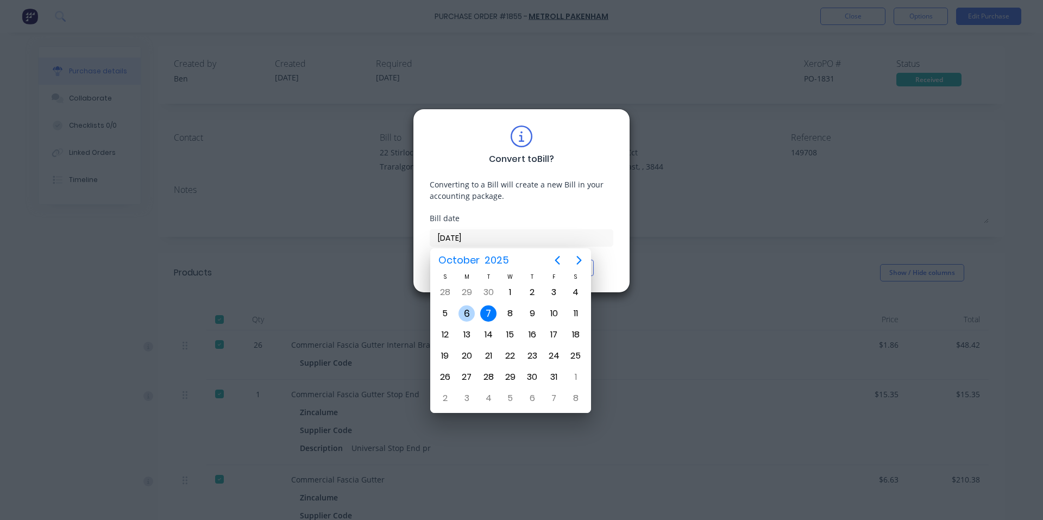
click at [463, 315] on div "6" at bounding box center [466, 313] width 16 height 16
type input "[DATE]"
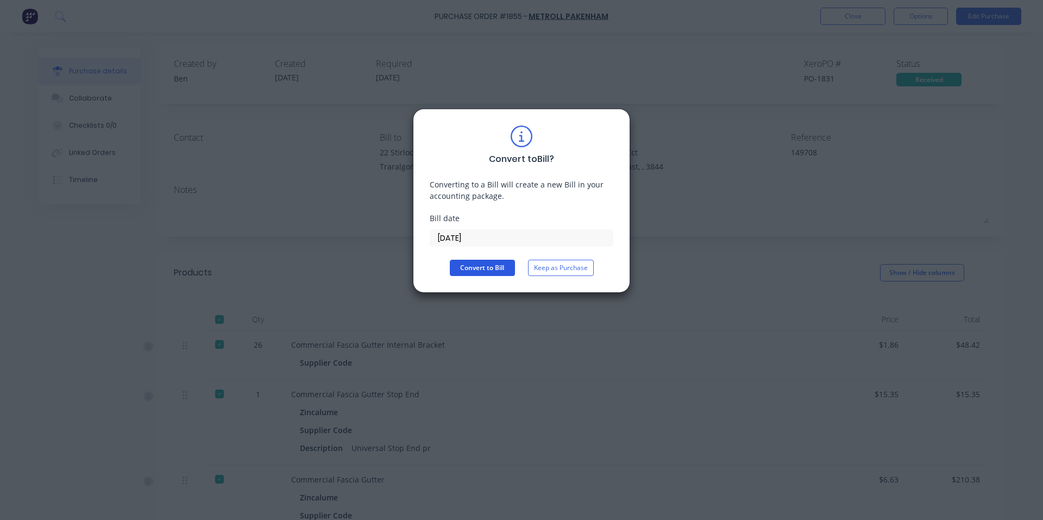
click at [487, 267] on button "Convert to Bill" at bounding box center [482, 268] width 65 height 16
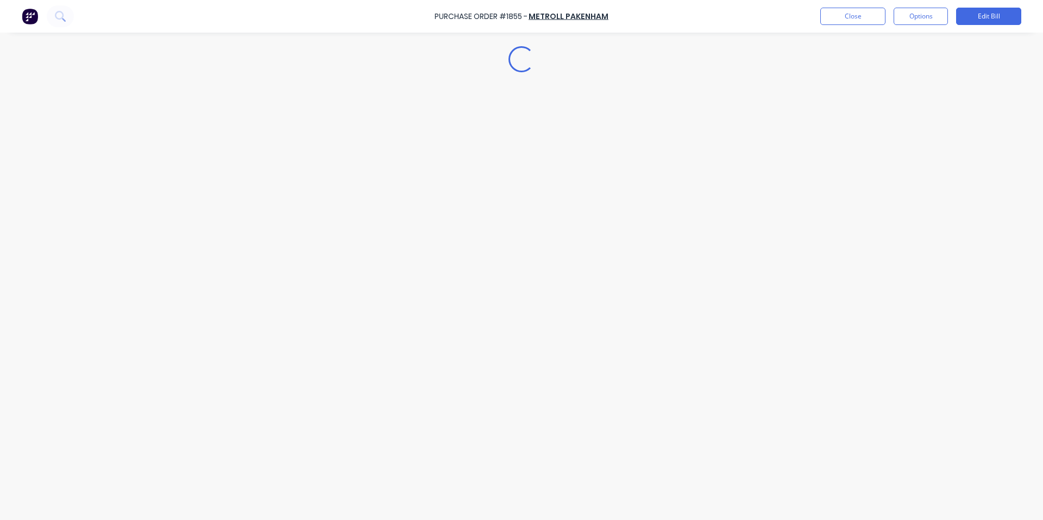
type textarea "x"
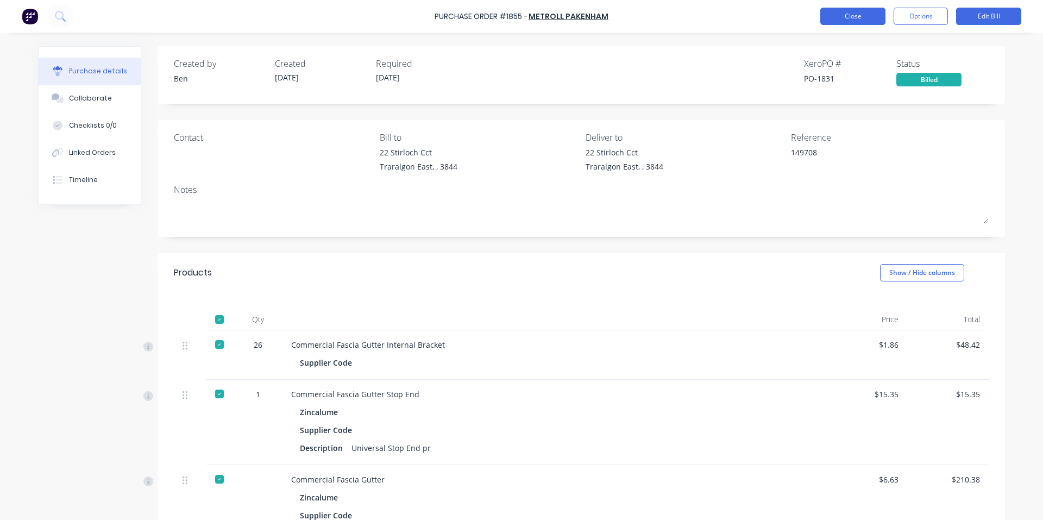
click at [859, 11] on button "Close" at bounding box center [852, 16] width 65 height 17
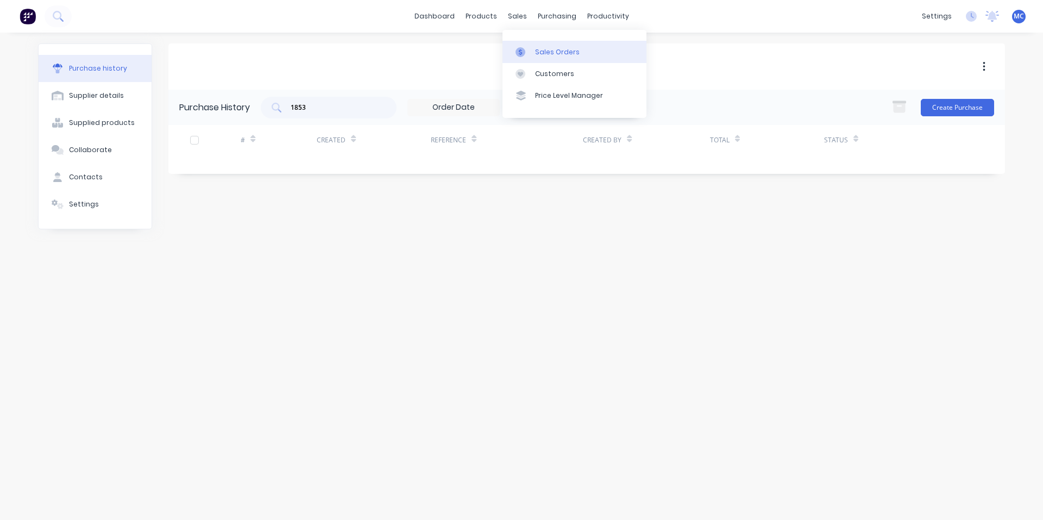
click at [547, 47] on div "Sales Orders" at bounding box center [557, 52] width 45 height 10
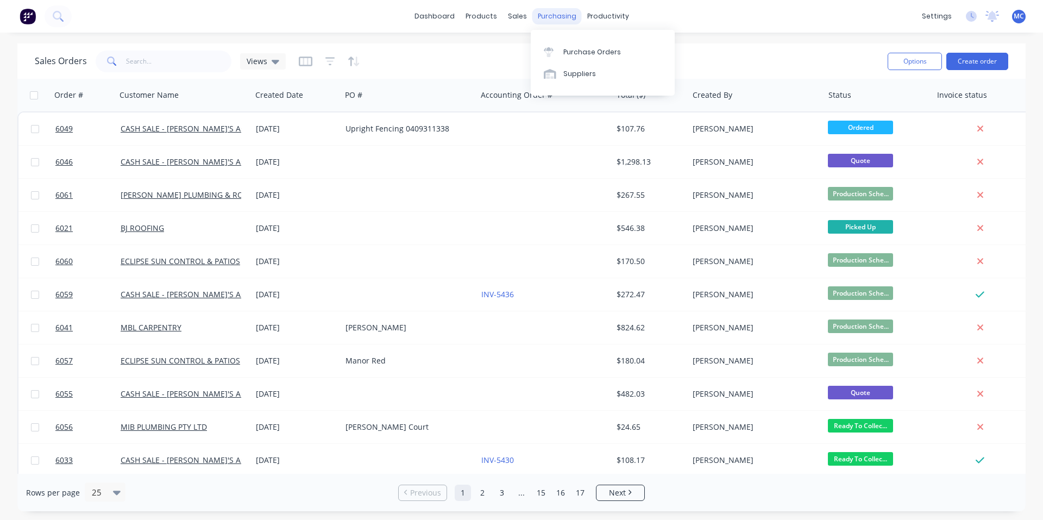
click at [561, 16] on div "purchasing" at bounding box center [556, 16] width 49 height 16
click at [582, 48] on div "Purchase Orders" at bounding box center [592, 52] width 58 height 10
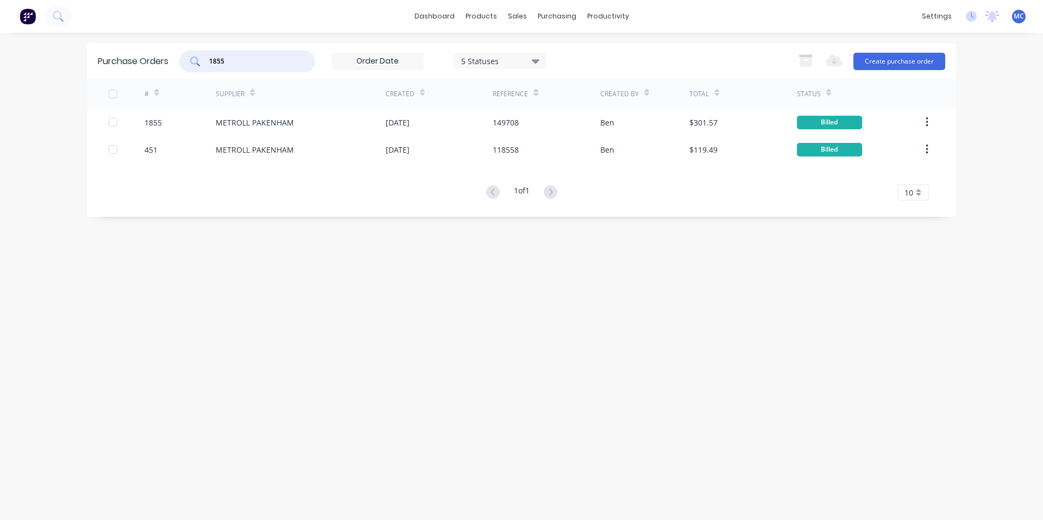
drag, startPoint x: 250, startPoint y: 64, endPoint x: 92, endPoint y: 66, distance: 158.6
click at [99, 62] on div "Purchase Orders 1855 5 Statuses 5 Statuses Export to Excel (XLSX) Create purcha…" at bounding box center [521, 60] width 869 height 35
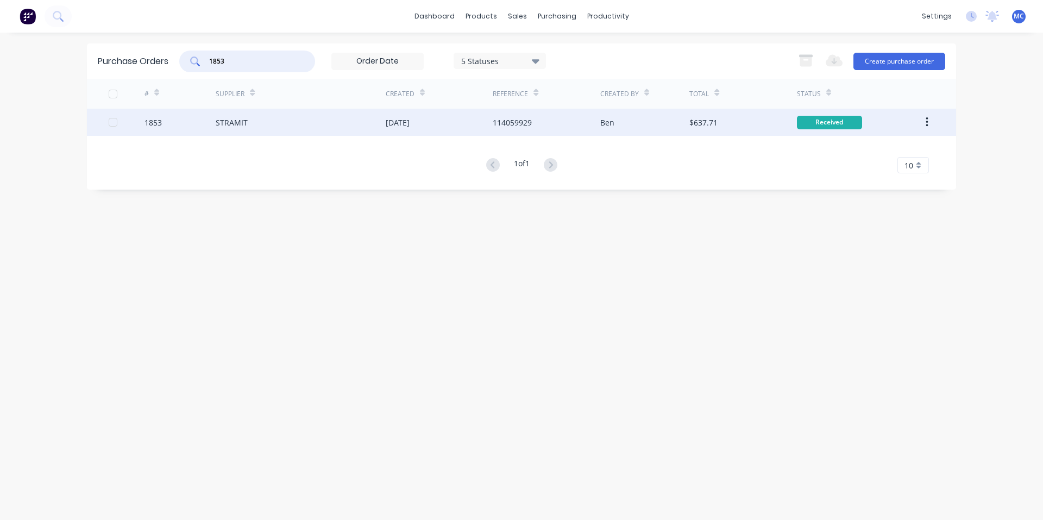
type input "1853"
click at [479, 131] on div "[DATE]" at bounding box center [439, 122] width 107 height 27
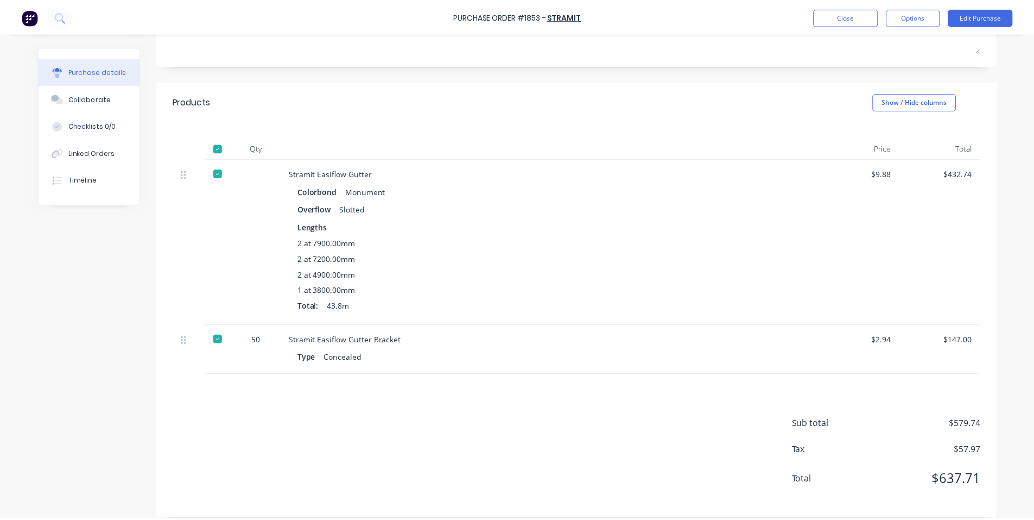
scroll to position [181, 0]
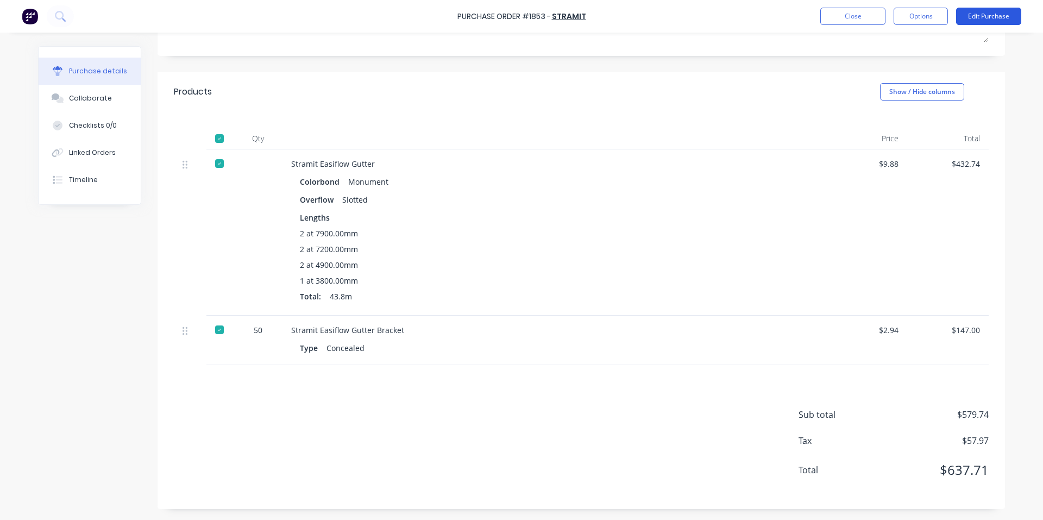
click at [995, 18] on button "Edit Purchase" at bounding box center [988, 16] width 65 height 17
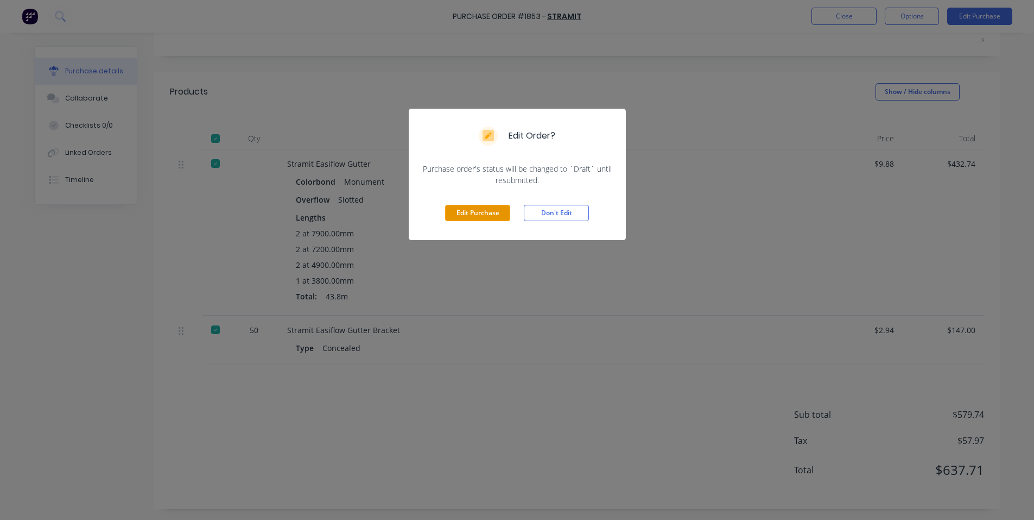
click at [496, 210] on button "Edit Purchase" at bounding box center [477, 213] width 65 height 16
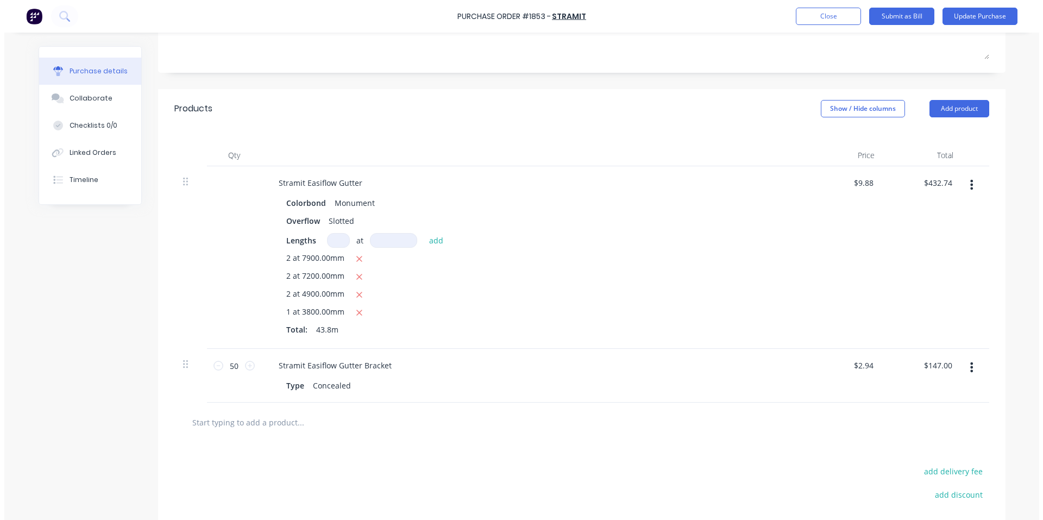
scroll to position [198, 0]
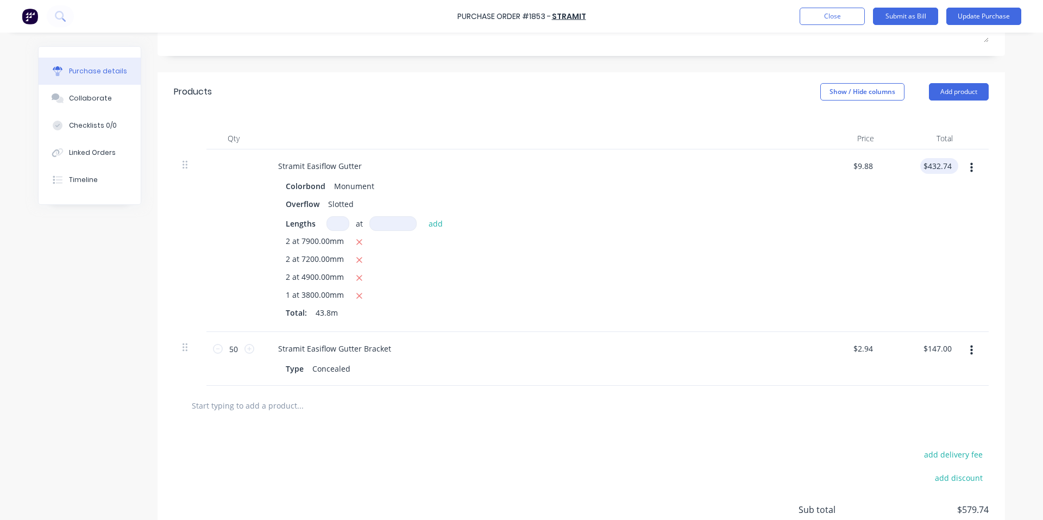
type textarea "x"
click at [946, 161] on input "432.74" at bounding box center [937, 166] width 34 height 16
type input "4"
type input "432.31"
type textarea "x"
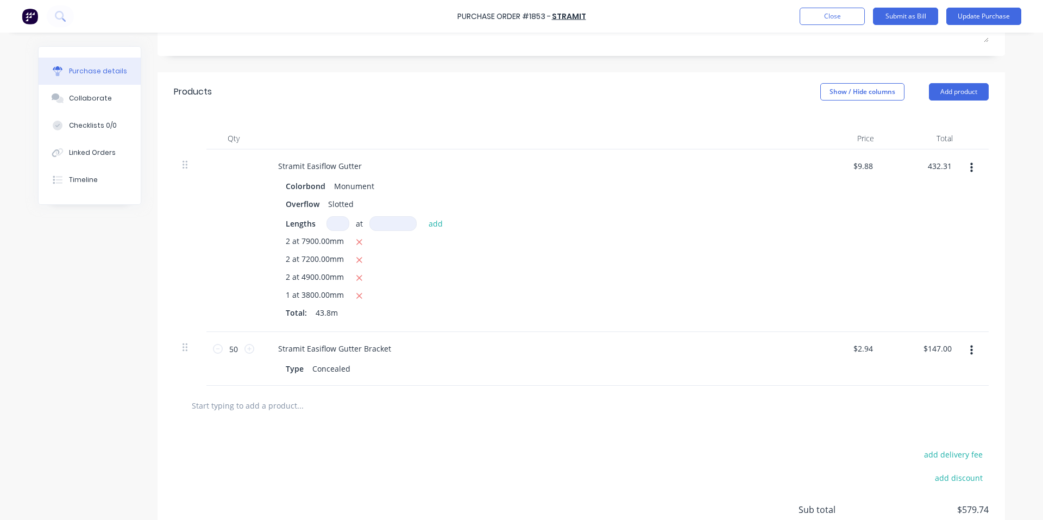
type input "$9.8701"
type input "$432.31"
click at [690, 252] on div "2 at 7900.00mm 2 at 7200.00mm 2 at 4900.00mm 1 at 3800.00mm Total: 43.8m" at bounding box center [532, 278] width 493 height 87
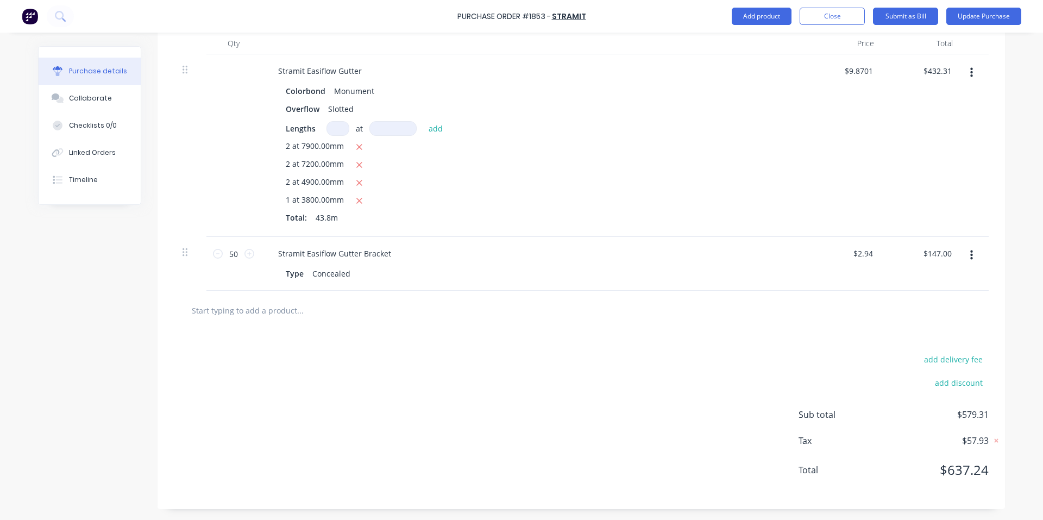
scroll to position [0, 0]
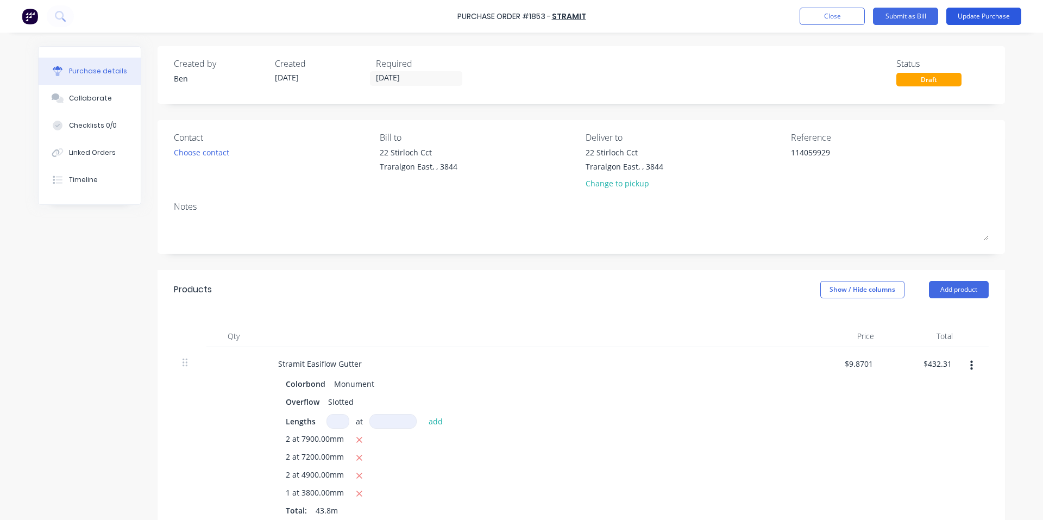
click at [973, 16] on button "Update Purchase" at bounding box center [983, 16] width 75 height 17
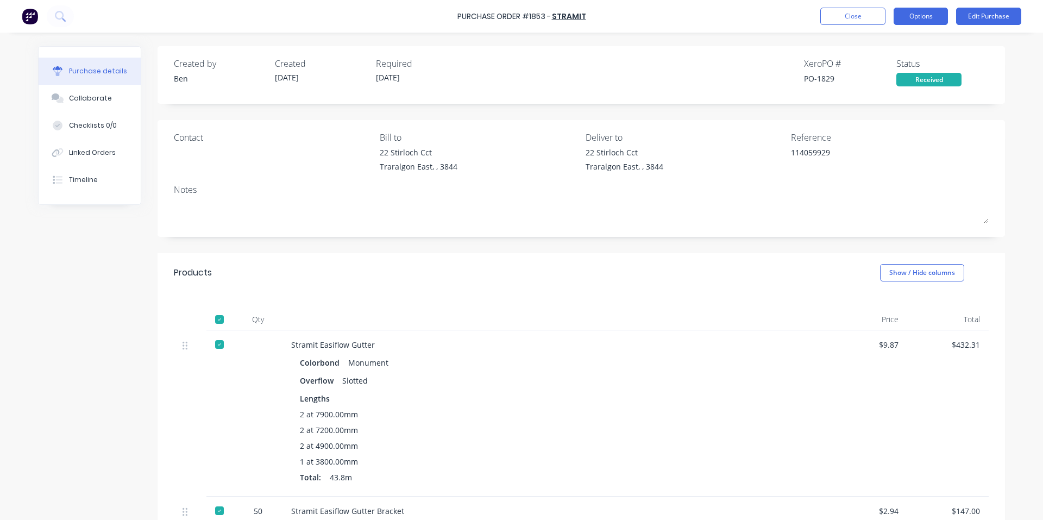
click at [924, 17] on button "Options" at bounding box center [920, 16] width 54 height 17
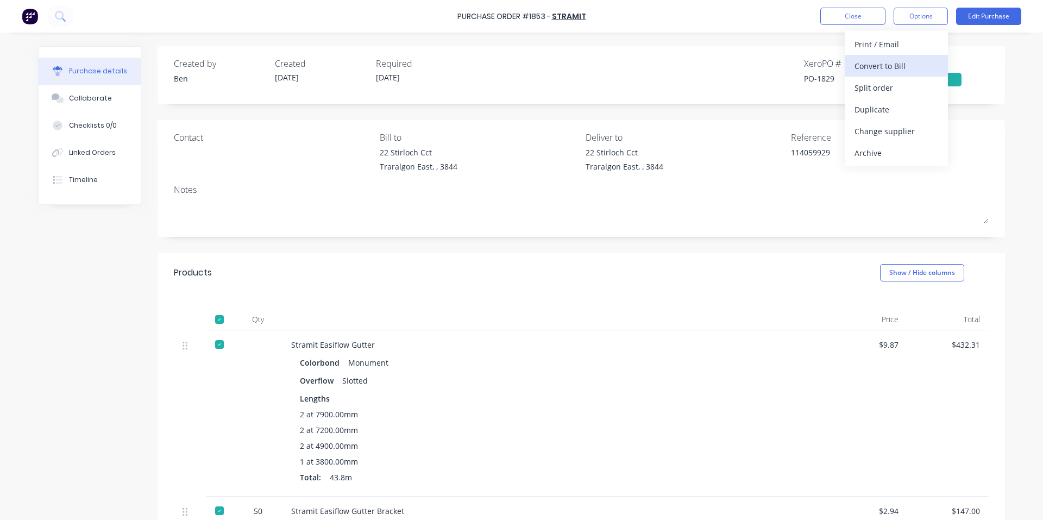
click at [901, 60] on div "Convert to Bill" at bounding box center [896, 66] width 84 height 16
type textarea "x"
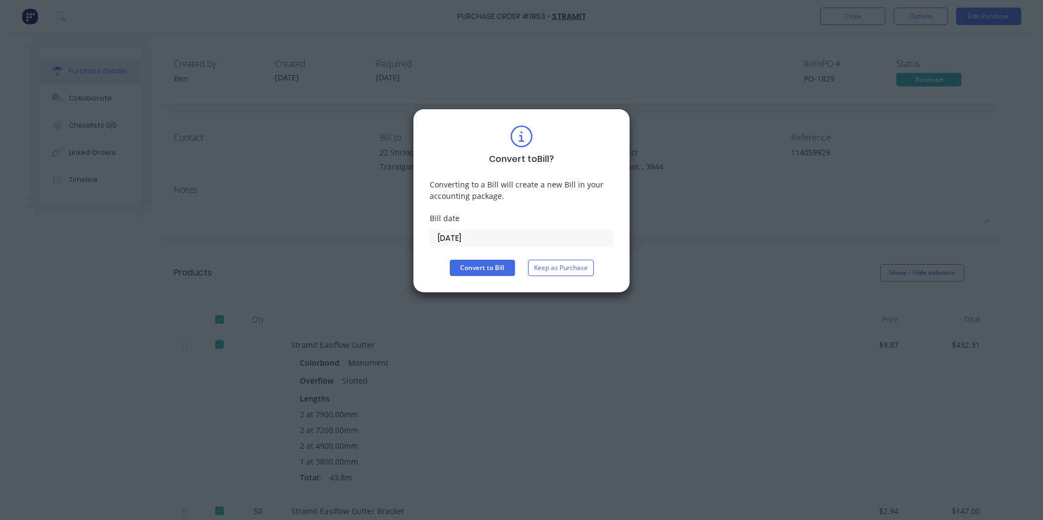
click at [526, 236] on input "[DATE]" at bounding box center [521, 238] width 182 height 16
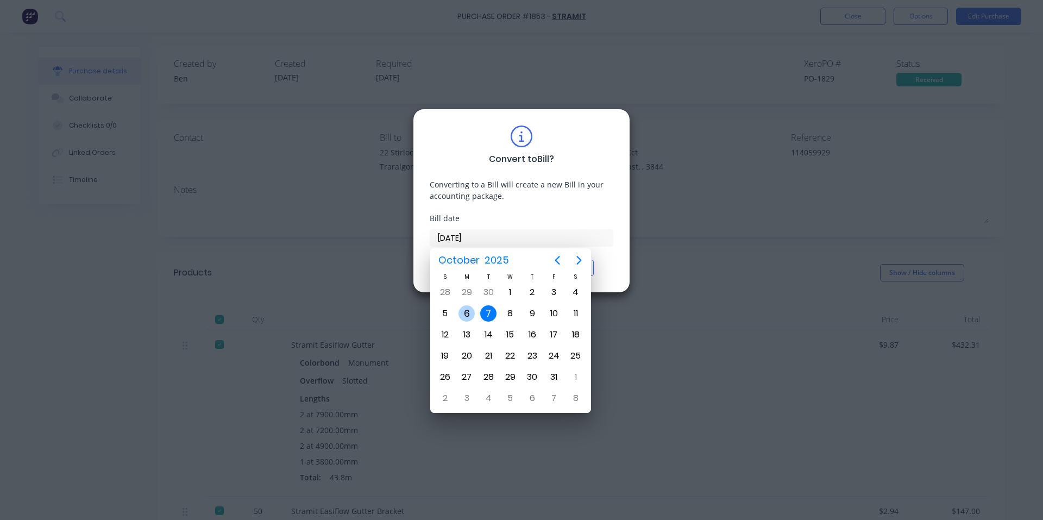
click at [463, 316] on div "6" at bounding box center [466, 313] width 16 height 16
type input "[DATE]"
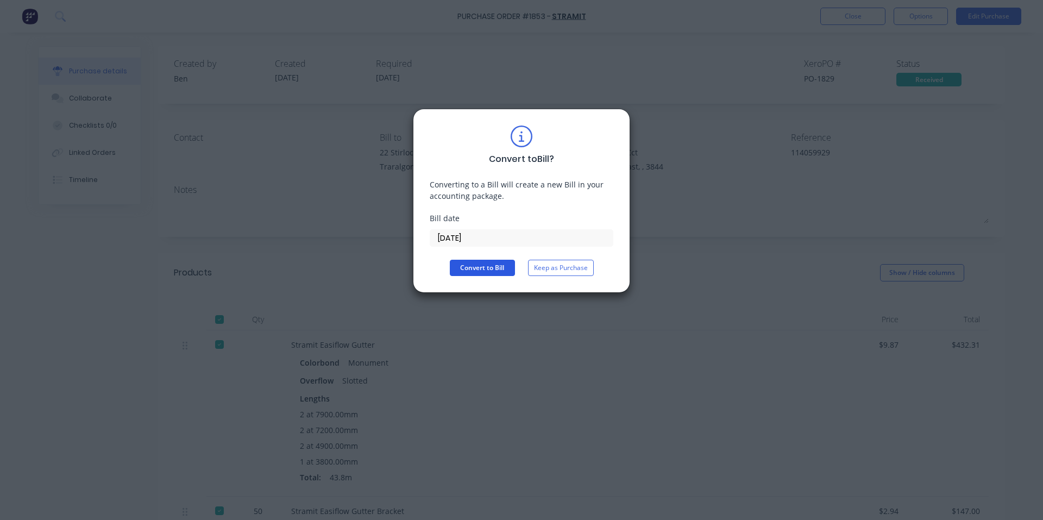
click at [478, 262] on button "Convert to Bill" at bounding box center [482, 268] width 65 height 16
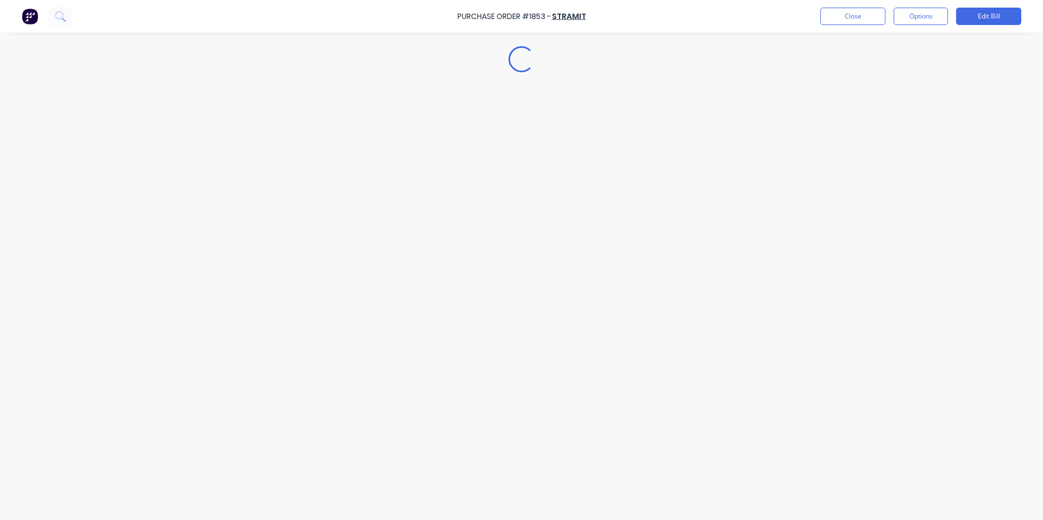
type textarea "x"
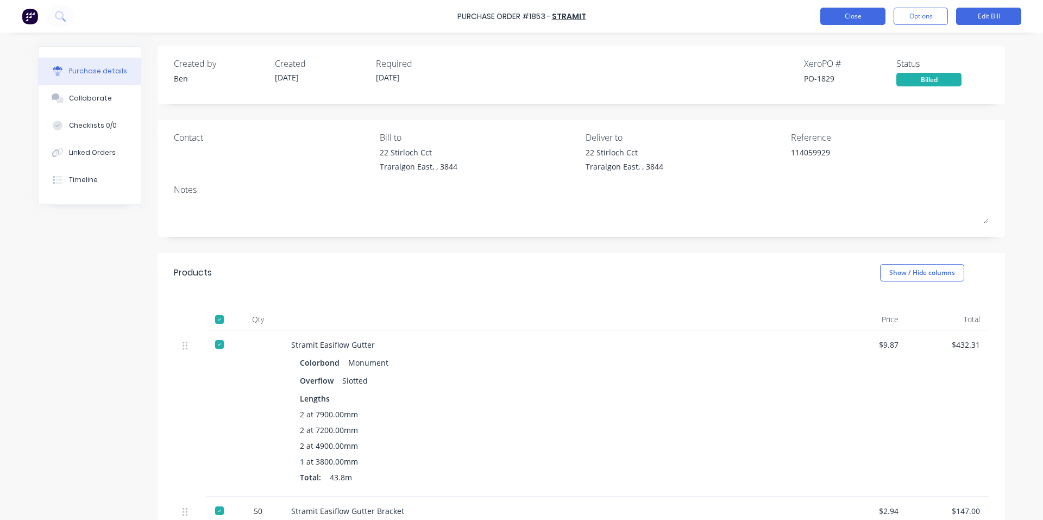
click at [866, 18] on button "Close" at bounding box center [852, 16] width 65 height 17
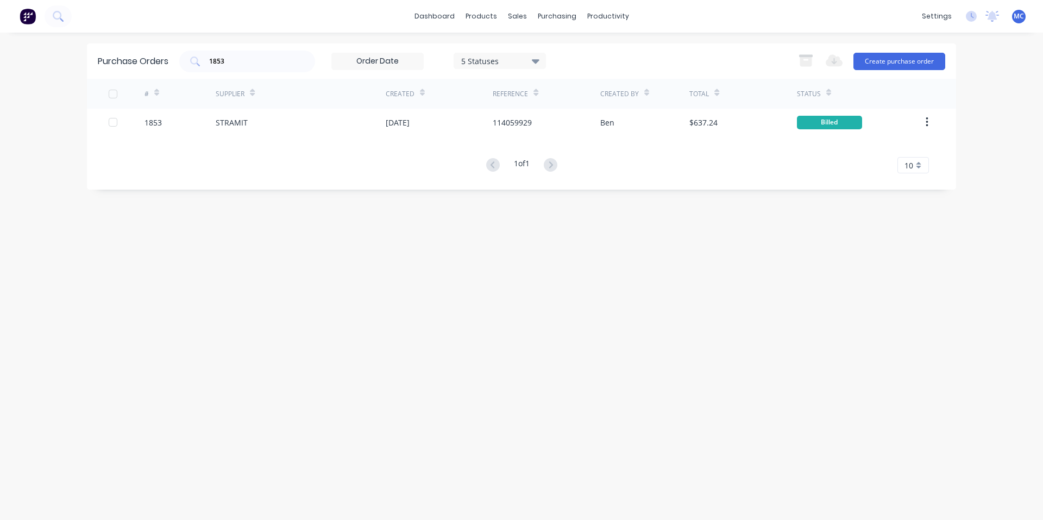
drag, startPoint x: 268, startPoint y: 62, endPoint x: 133, endPoint y: 60, distance: 134.7
click at [149, 62] on div "Purchase Orders 1853 5 Statuses 5 Statuses Export to Excel (XLSX) Create purcha…" at bounding box center [521, 60] width 869 height 35
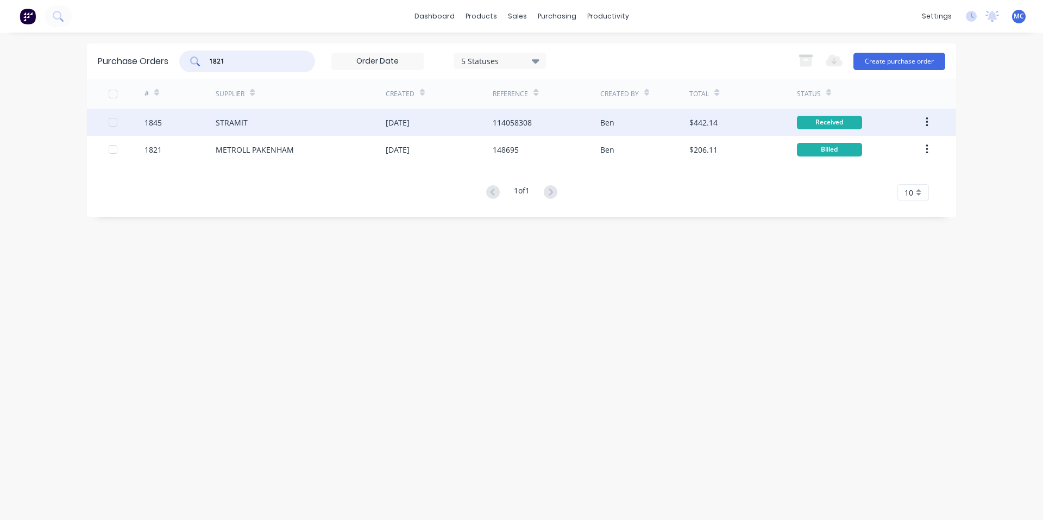
type input "1821"
click at [474, 119] on div "[DATE]" at bounding box center [439, 122] width 107 height 27
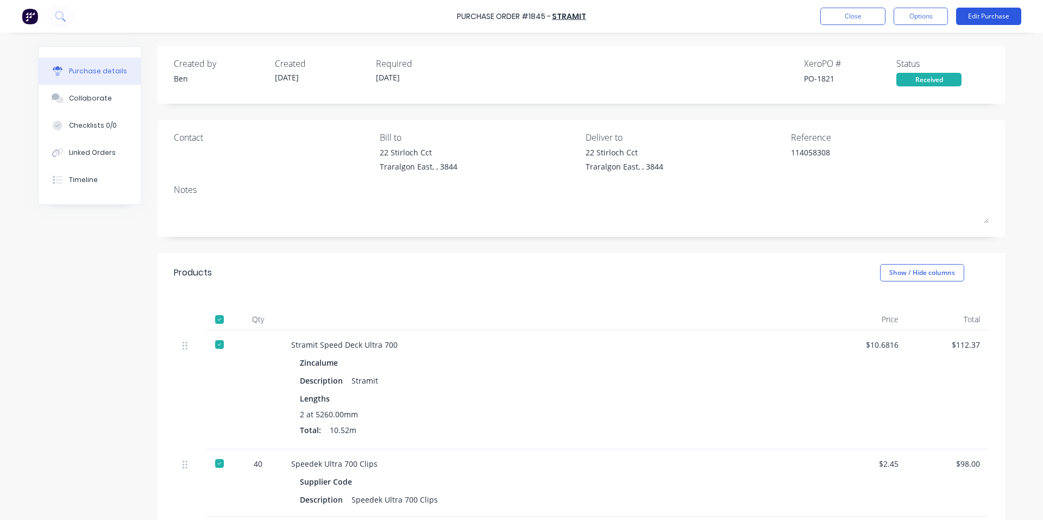
click at [994, 16] on button "Edit Purchase" at bounding box center [988, 16] width 65 height 17
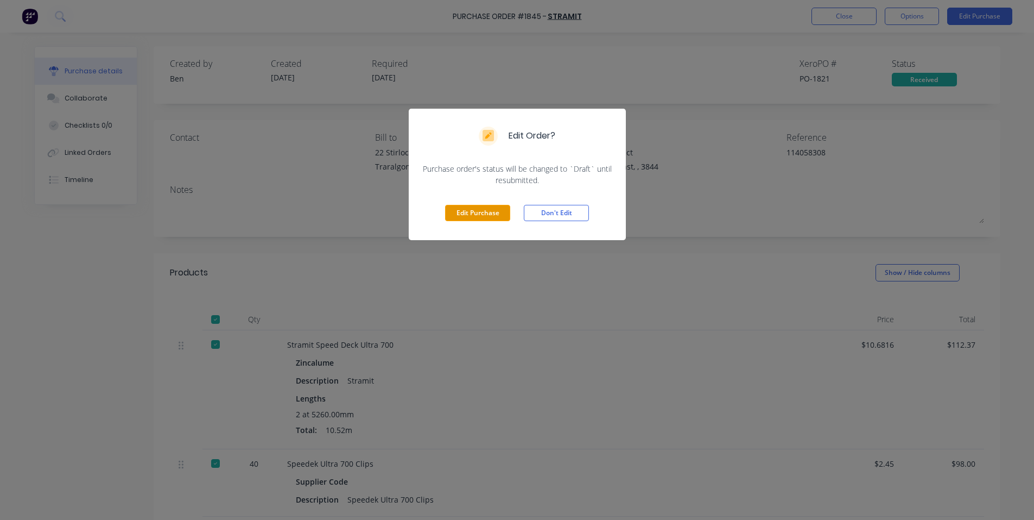
click at [496, 212] on button "Edit Purchase" at bounding box center [477, 213] width 65 height 16
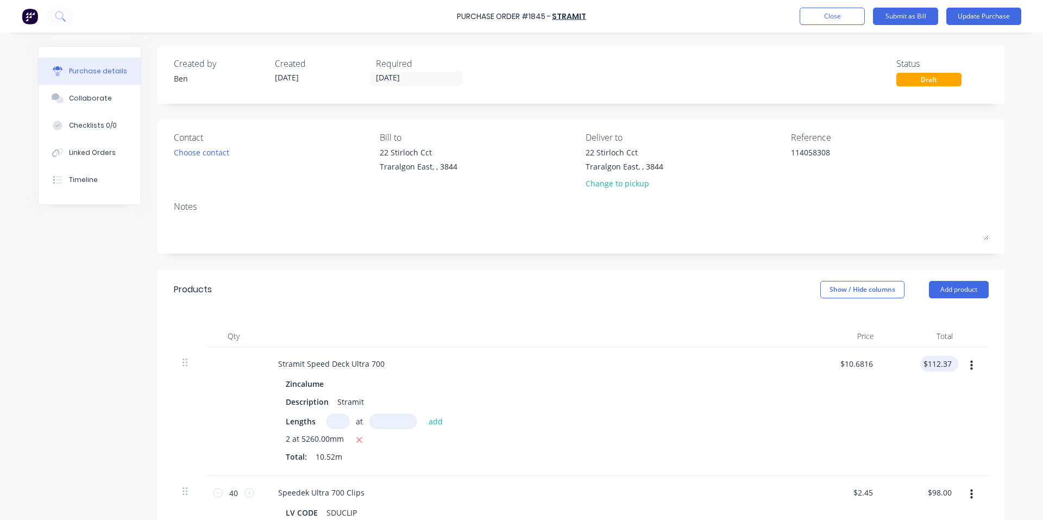
type textarea "x"
click at [948, 362] on input "112.37" at bounding box center [938, 364] width 29 height 16
type input "112.38"
type textarea "x"
type input "$10.6825"
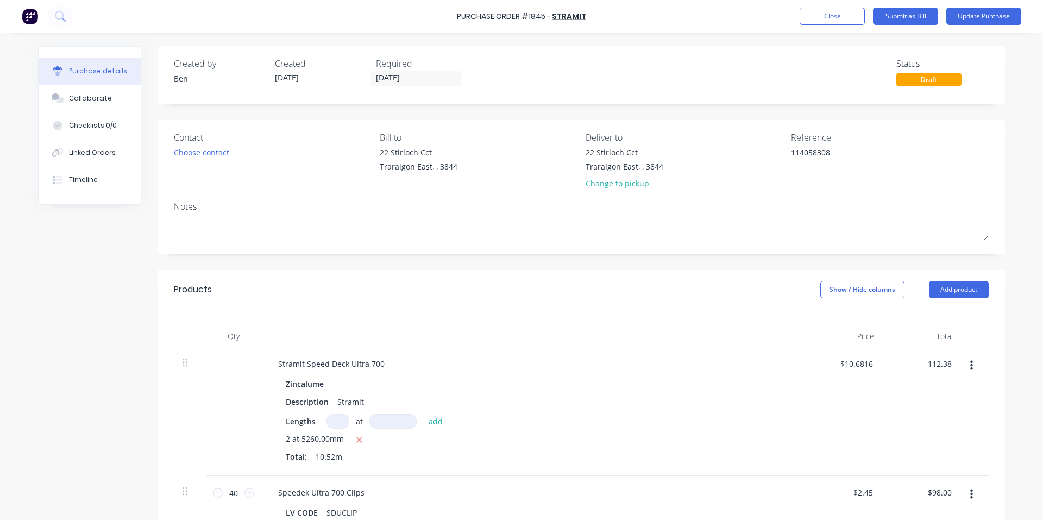
type input "$112.38"
click at [873, 390] on div "$10.6825 $10.6816" at bounding box center [843, 411] width 79 height 129
click at [1001, 15] on button "Update Purchase" at bounding box center [983, 16] width 75 height 17
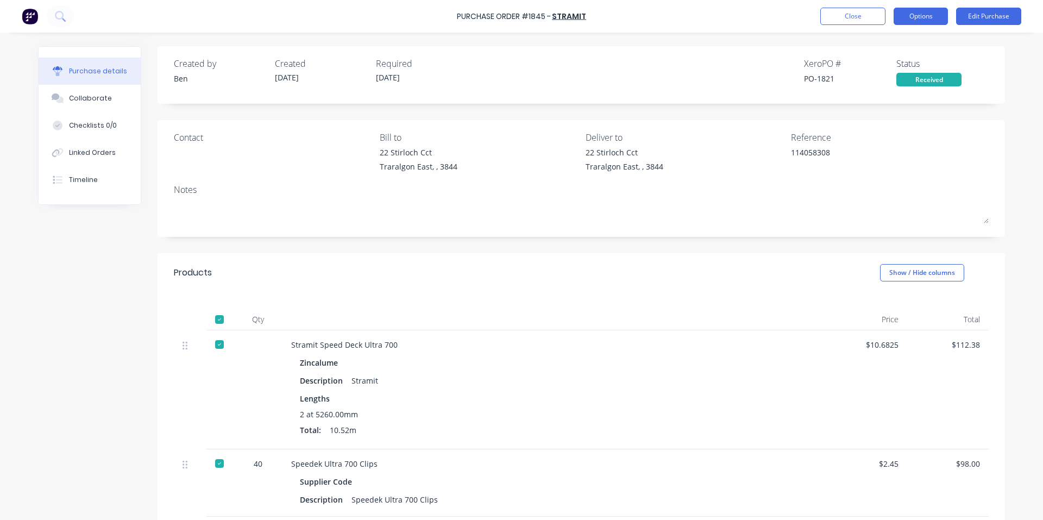
click at [926, 20] on button "Options" at bounding box center [920, 16] width 54 height 17
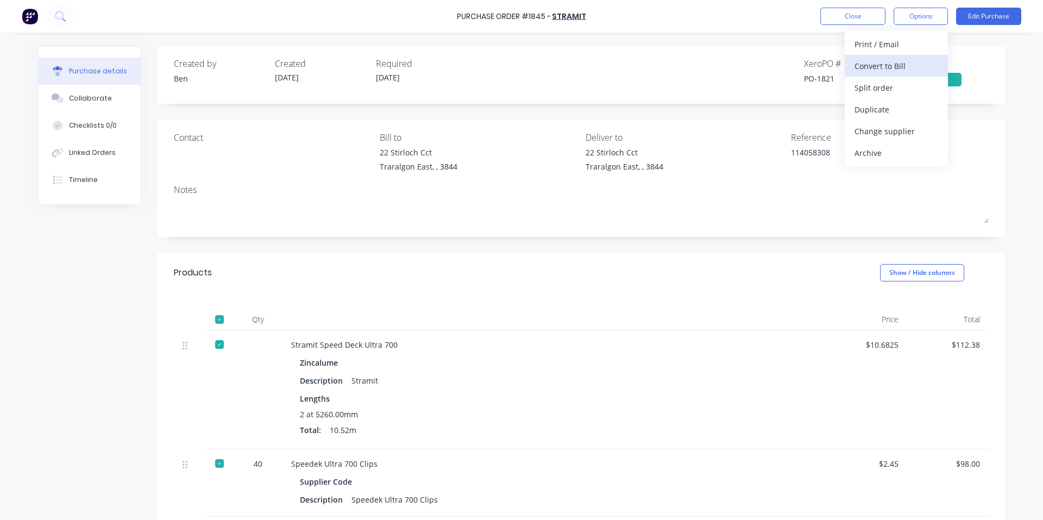
click at [902, 64] on div "Convert to Bill" at bounding box center [896, 66] width 84 height 16
type textarea "x"
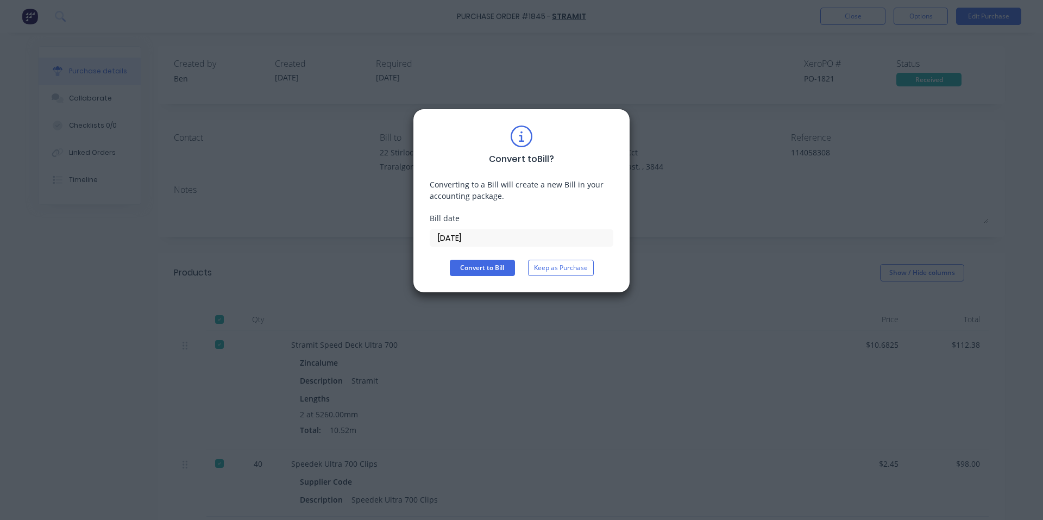
click at [475, 240] on input "[DATE]" at bounding box center [521, 238] width 182 height 16
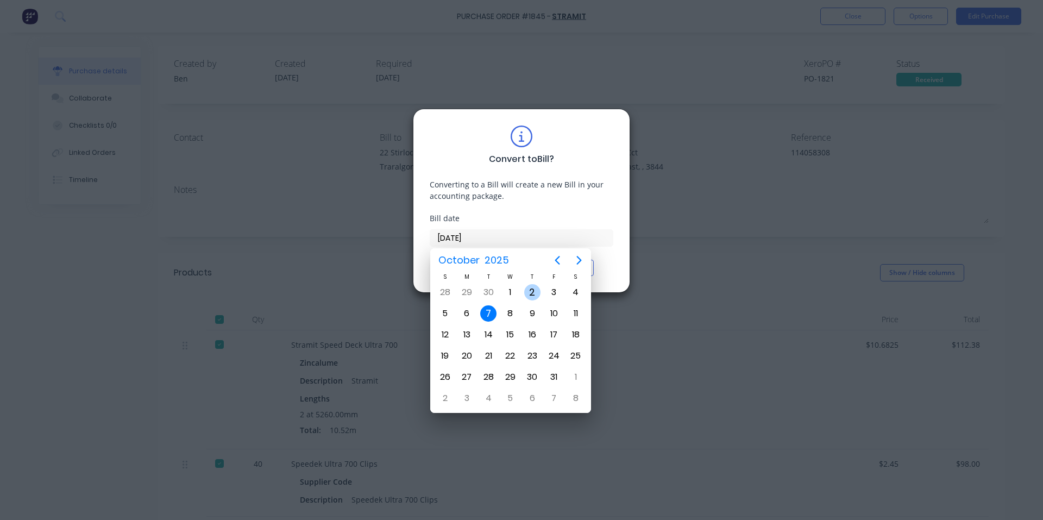
click at [536, 293] on div "2" at bounding box center [532, 292] width 16 height 16
type input "[DATE]"
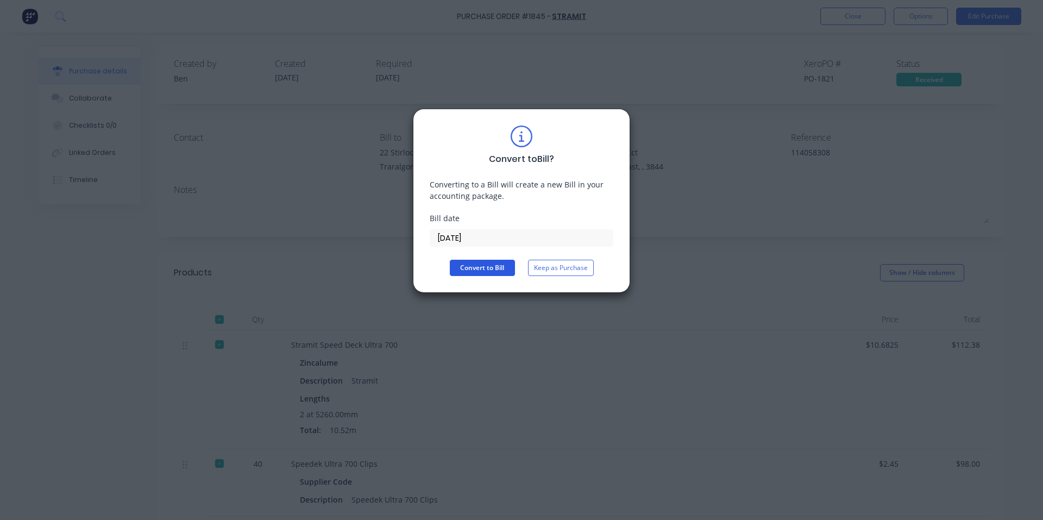
click at [483, 262] on button "Convert to Bill" at bounding box center [482, 268] width 65 height 16
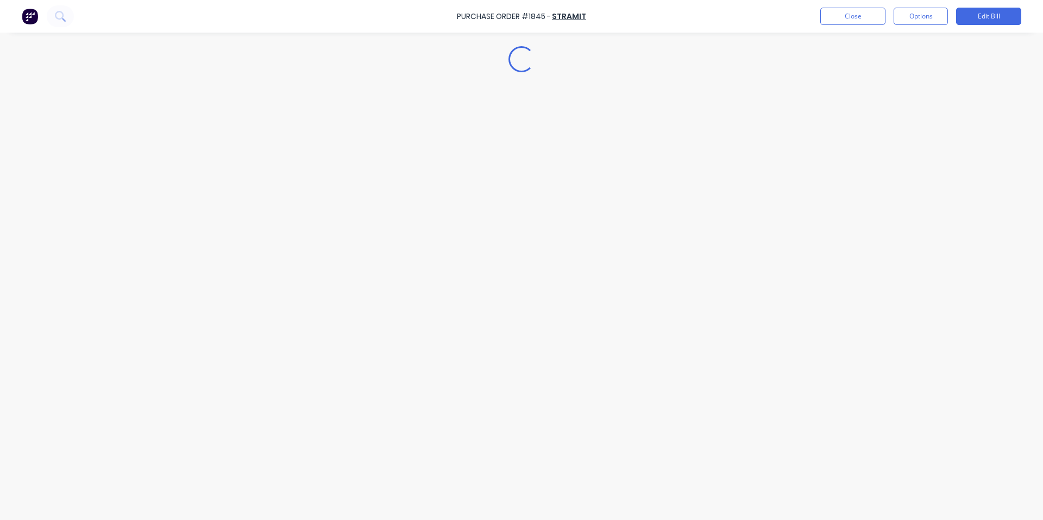
type textarea "x"
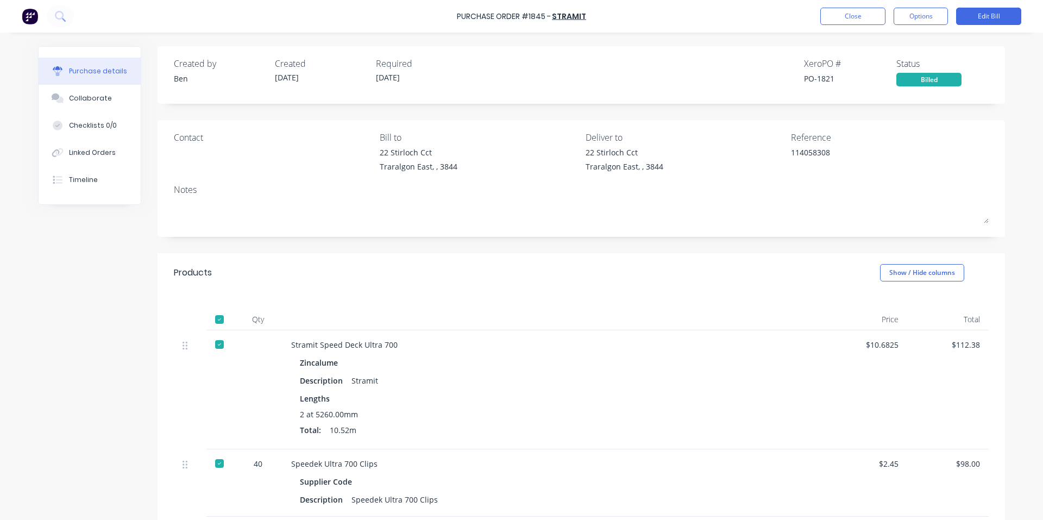
click at [699, 19] on div "Purchase Order #1845 - STRAMIT Close Options Edit Bill" at bounding box center [521, 16] width 1043 height 33
